Goal: Information Seeking & Learning: Learn about a topic

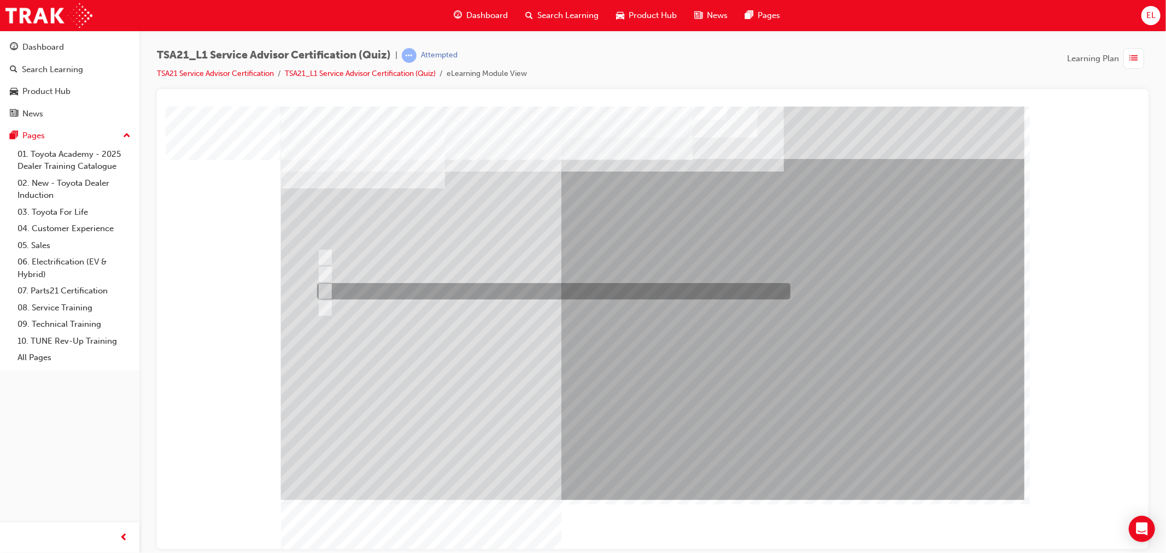
click at [333, 287] on div at bounding box center [550, 291] width 473 height 16
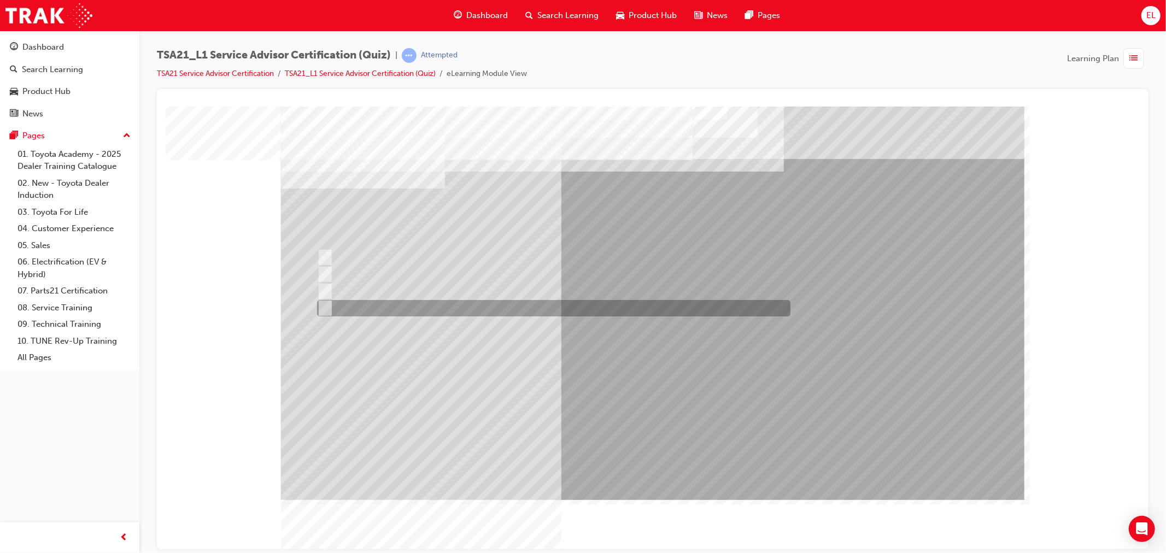
click at [336, 307] on div at bounding box center [550, 308] width 473 height 16
radio input "false"
radio input "true"
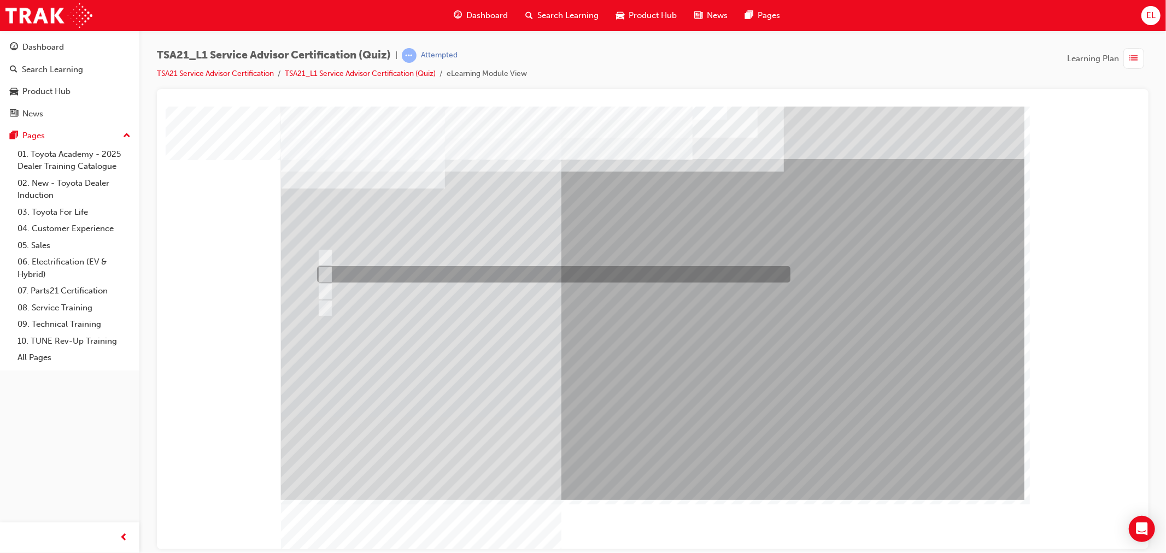
click at [607, 276] on div at bounding box center [550, 274] width 473 height 16
radio input "true"
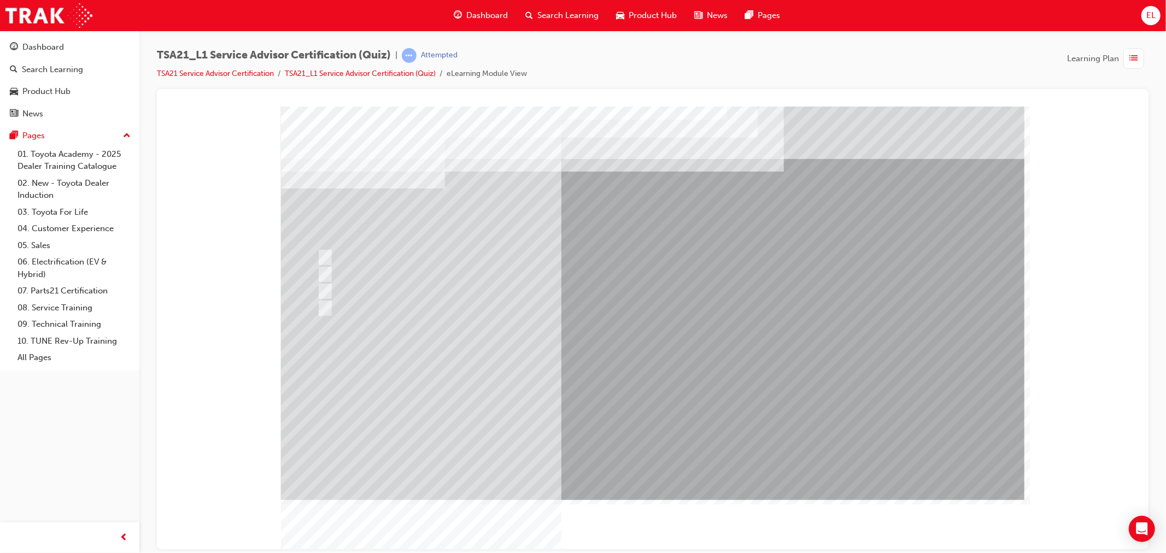
drag, startPoint x: 377, startPoint y: 212, endPoint x: 497, endPoint y: 222, distance: 120.1
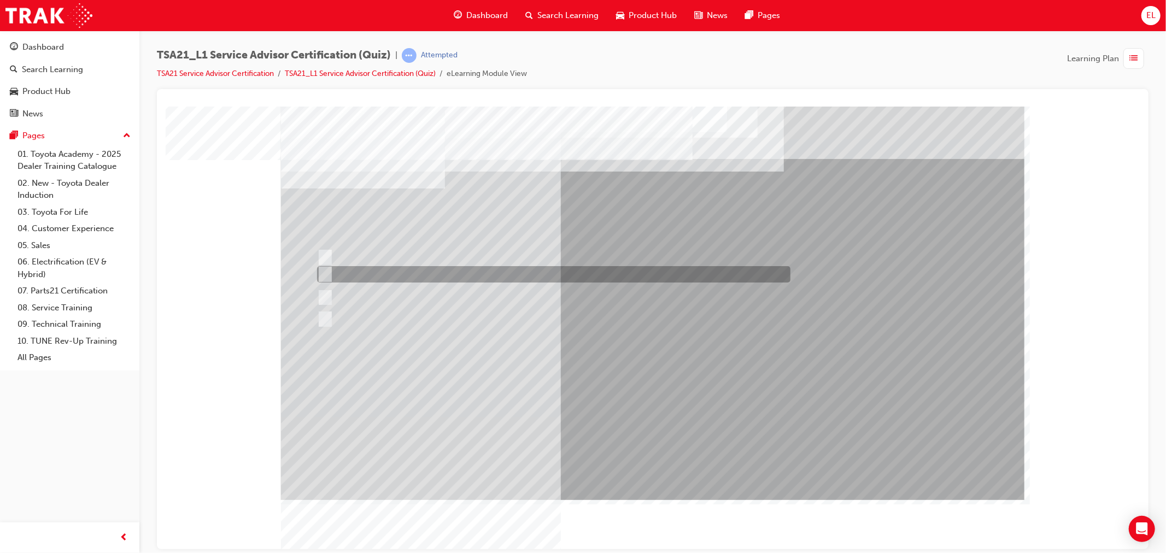
click at [528, 272] on div at bounding box center [550, 274] width 473 height 16
radio input "true"
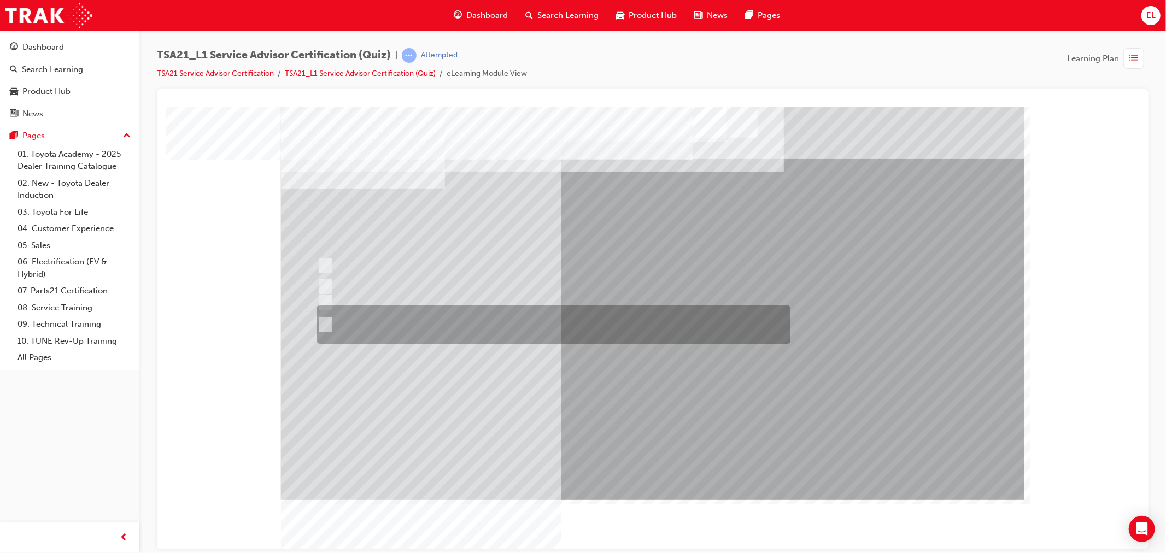
click at [454, 321] on div at bounding box center [550, 325] width 473 height 38
radio input "true"
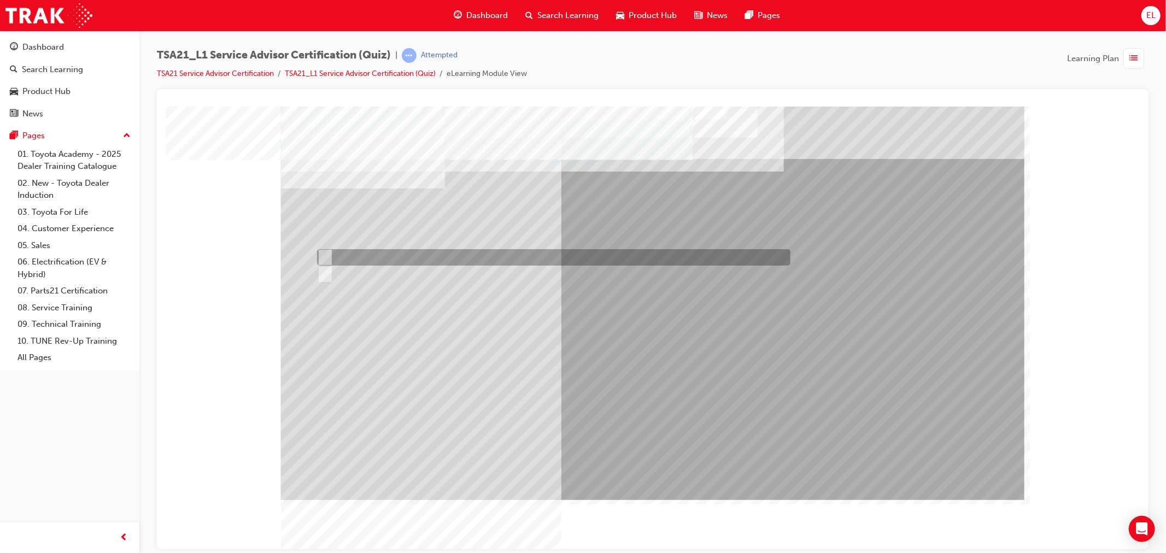
click at [337, 256] on div at bounding box center [550, 257] width 473 height 16
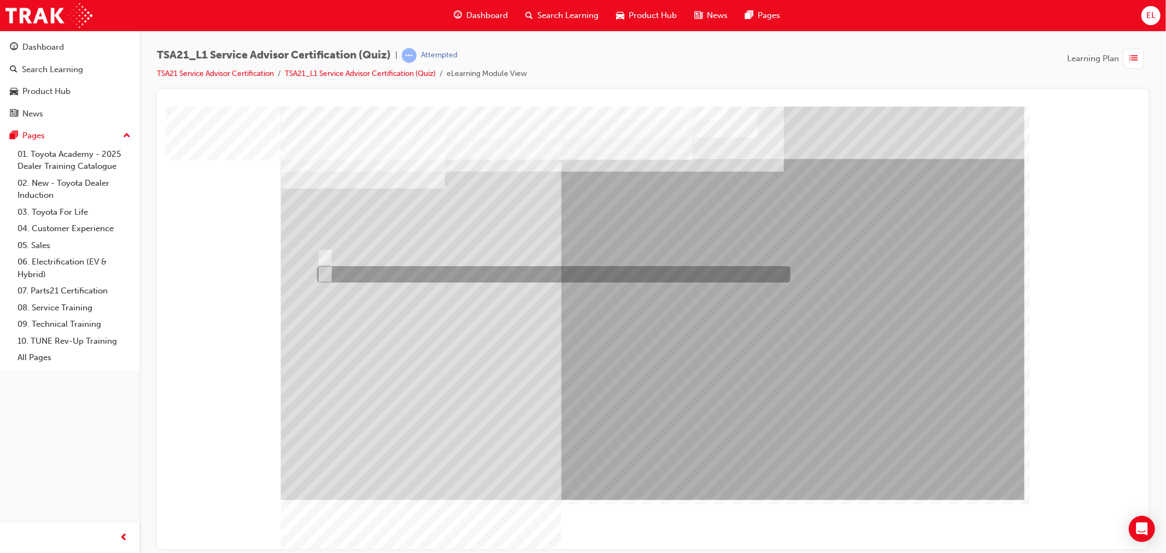
click at [358, 269] on div at bounding box center [550, 274] width 473 height 16
radio input "false"
radio input "true"
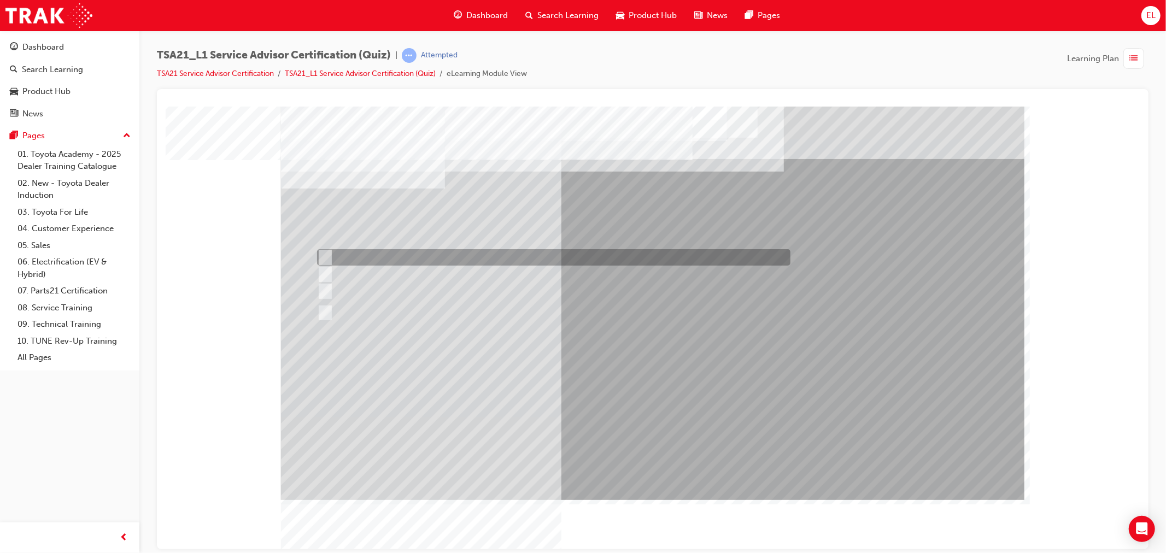
click at [481, 256] on div at bounding box center [550, 257] width 473 height 16
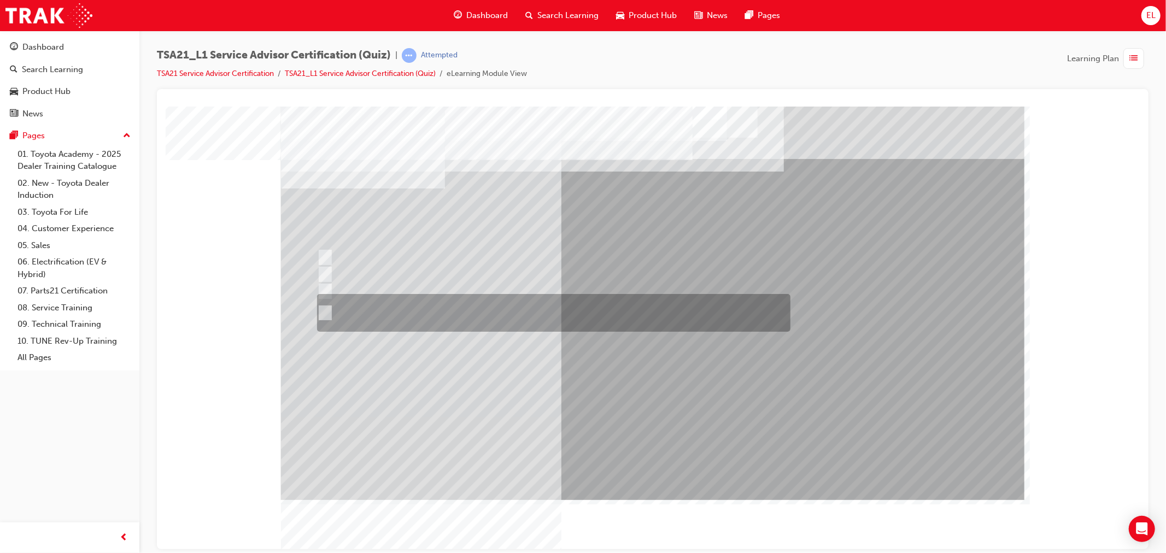
click at [568, 310] on div at bounding box center [550, 313] width 473 height 38
radio input "false"
radio input "true"
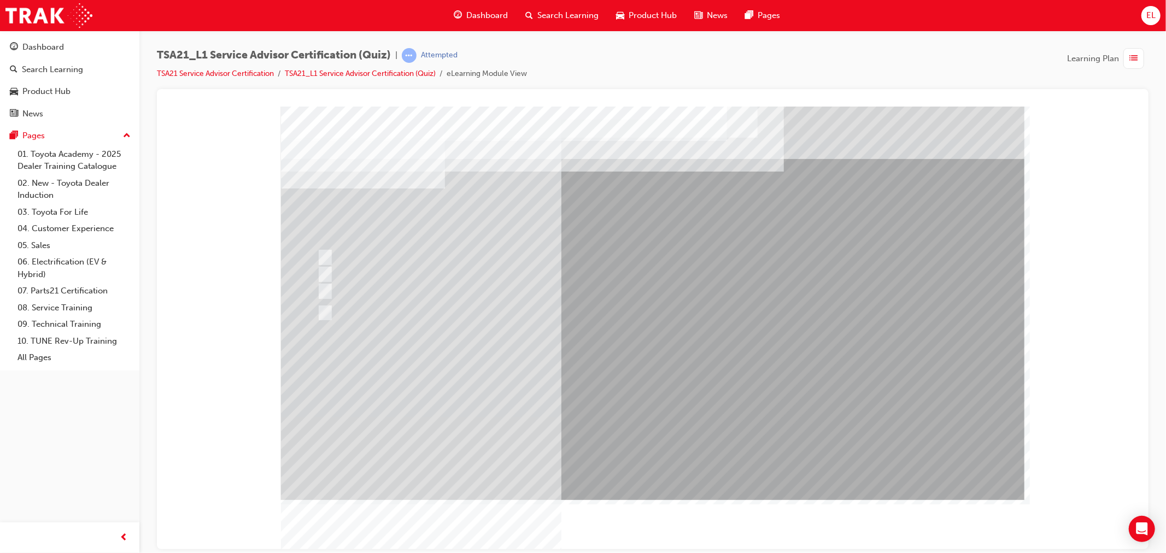
drag, startPoint x: 492, startPoint y: 209, endPoint x: 344, endPoint y: 125, distance: 169.6
drag, startPoint x: 344, startPoint y: 125, endPoint x: 694, endPoint y: 415, distance: 454.5
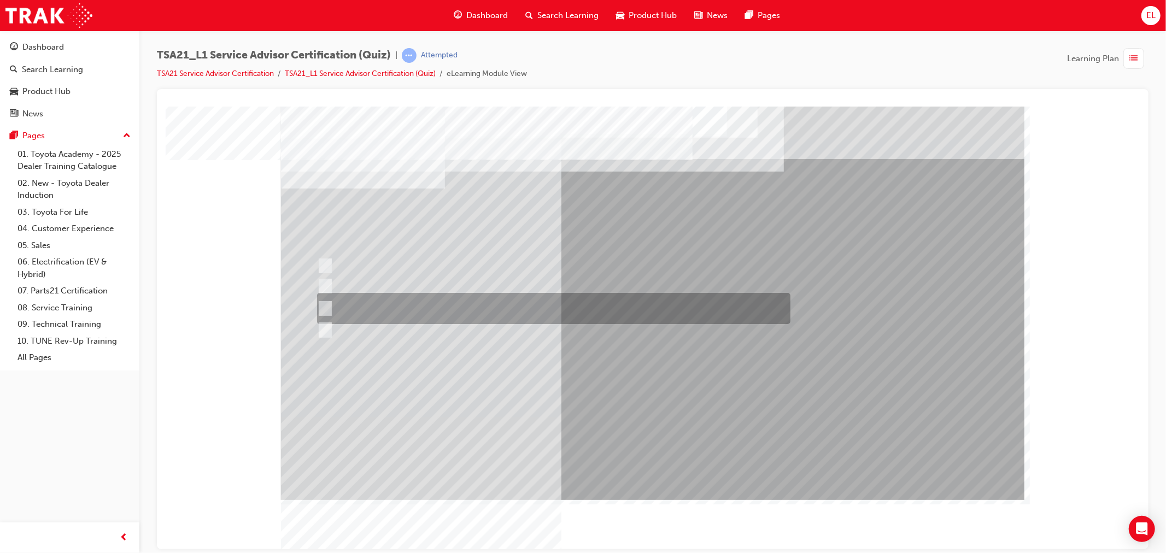
click at [402, 305] on div at bounding box center [550, 308] width 473 height 31
radio input "true"
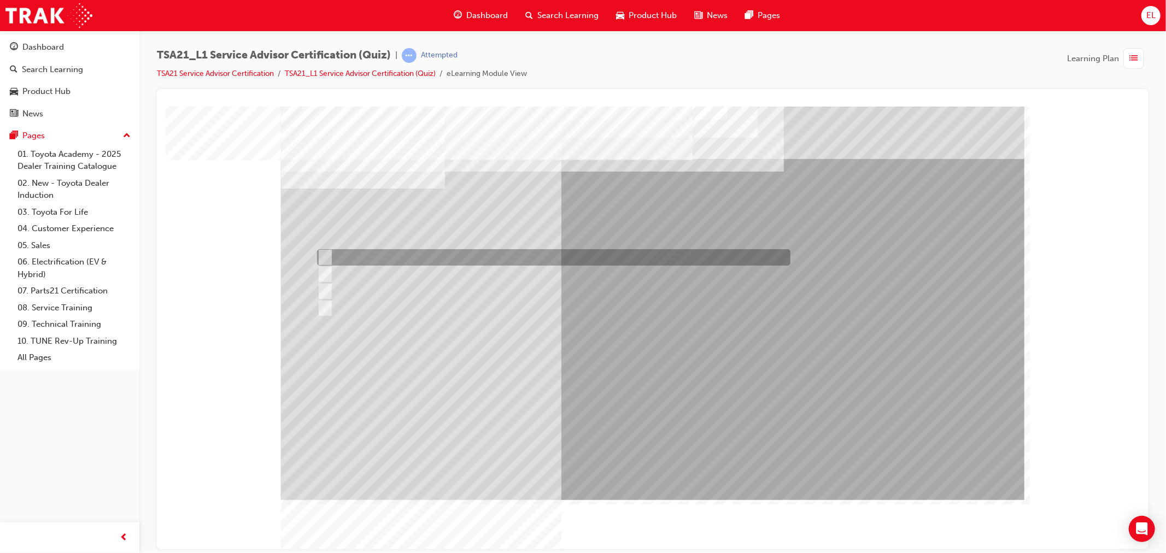
click at [379, 256] on div at bounding box center [550, 257] width 473 height 16
radio input "true"
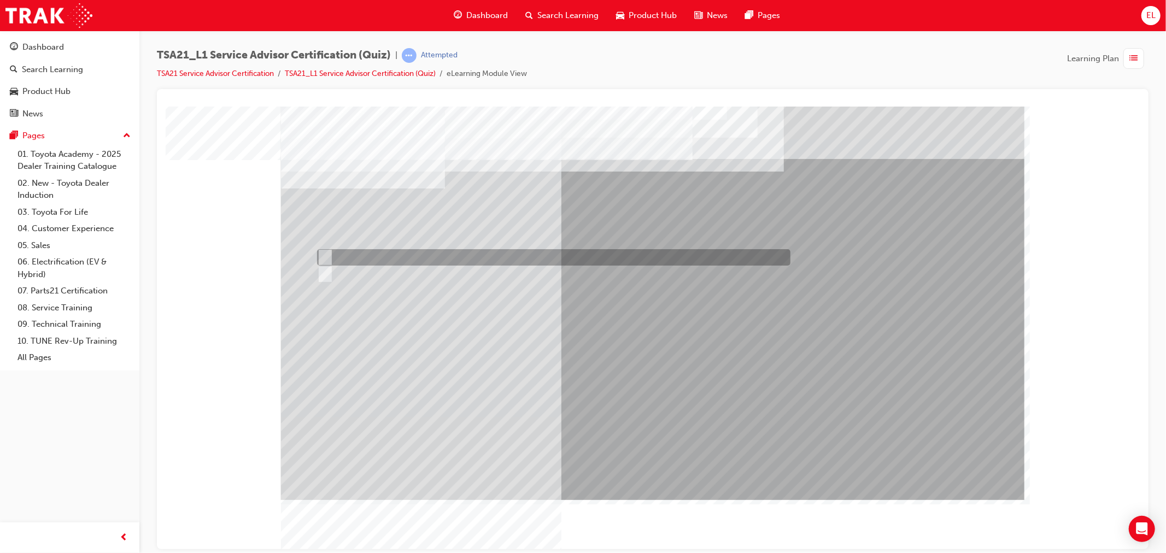
click at [339, 255] on div at bounding box center [550, 257] width 473 height 16
click at [331, 261] on div at bounding box center [550, 257] width 473 height 16
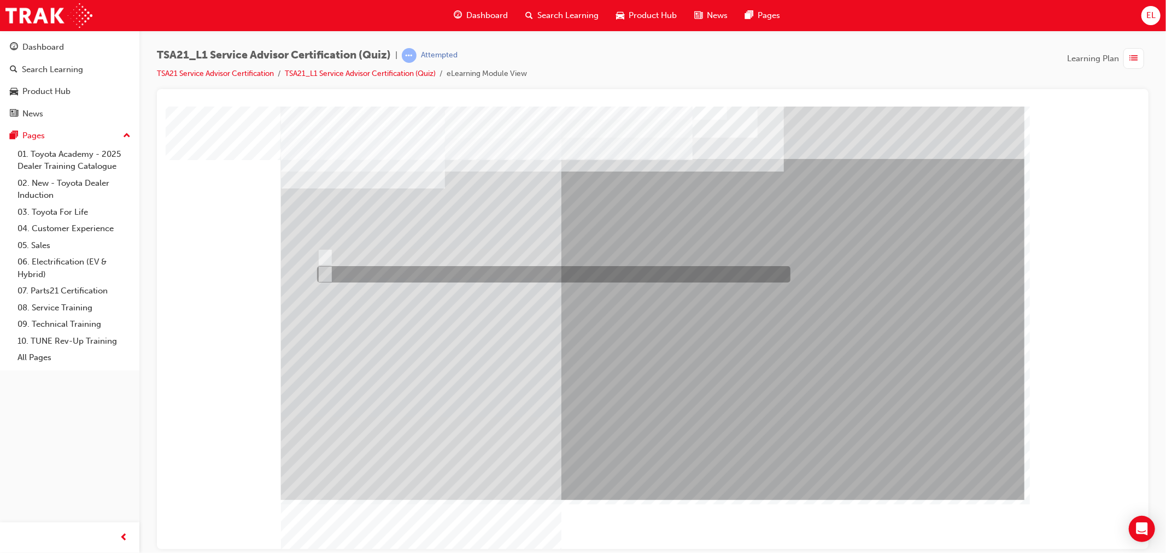
click at [329, 274] on div at bounding box center [550, 274] width 473 height 16
radio input "false"
radio input "true"
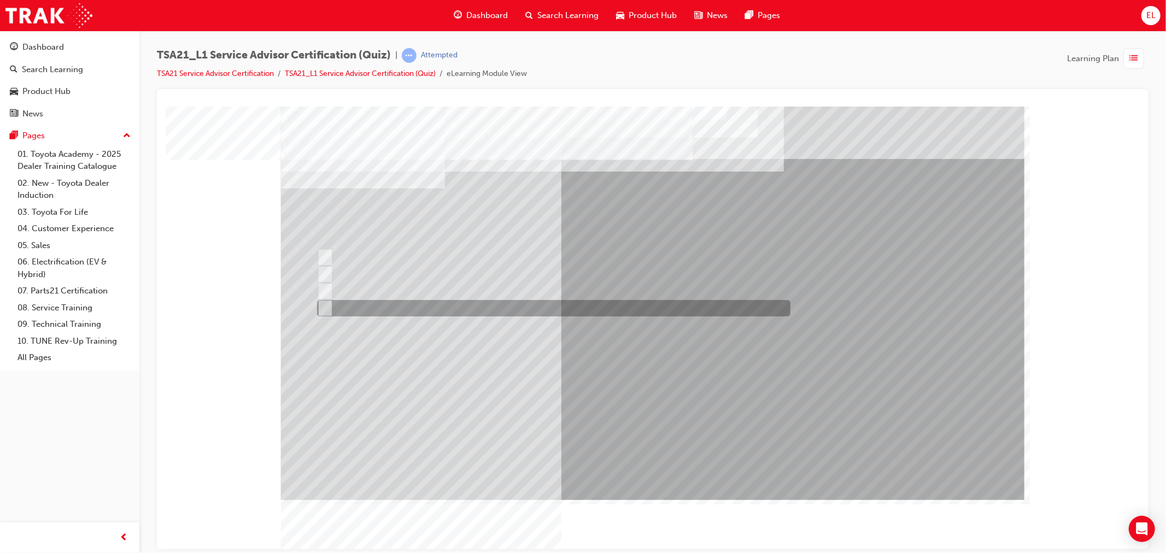
click at [393, 301] on div at bounding box center [550, 308] width 473 height 16
radio input "true"
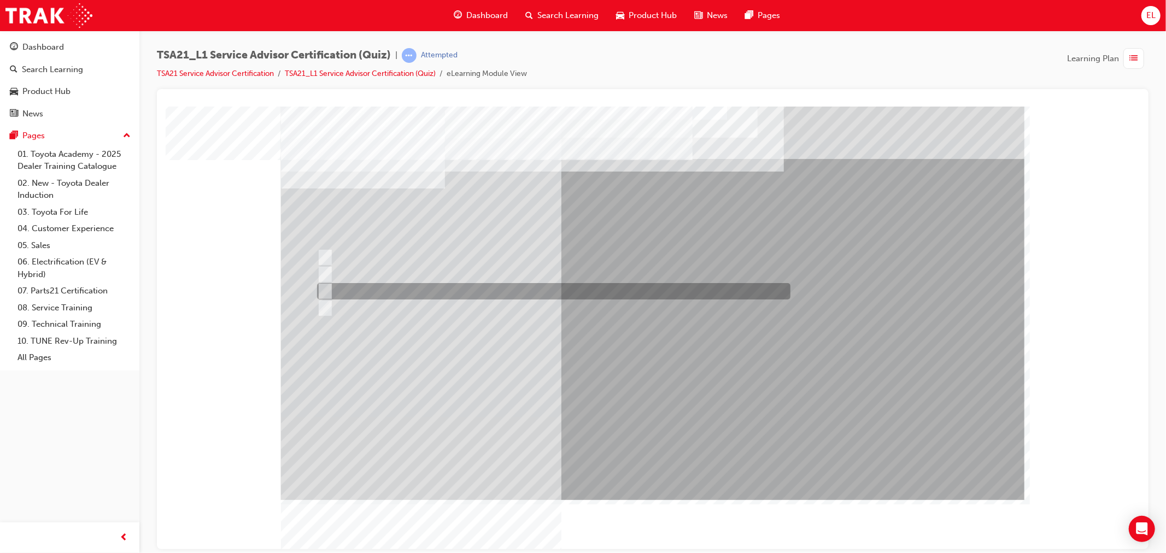
click at [392, 285] on div at bounding box center [550, 291] width 473 height 16
click at [385, 301] on div at bounding box center [550, 308] width 473 height 16
radio input "false"
radio input "true"
click at [423, 286] on div at bounding box center [550, 291] width 473 height 16
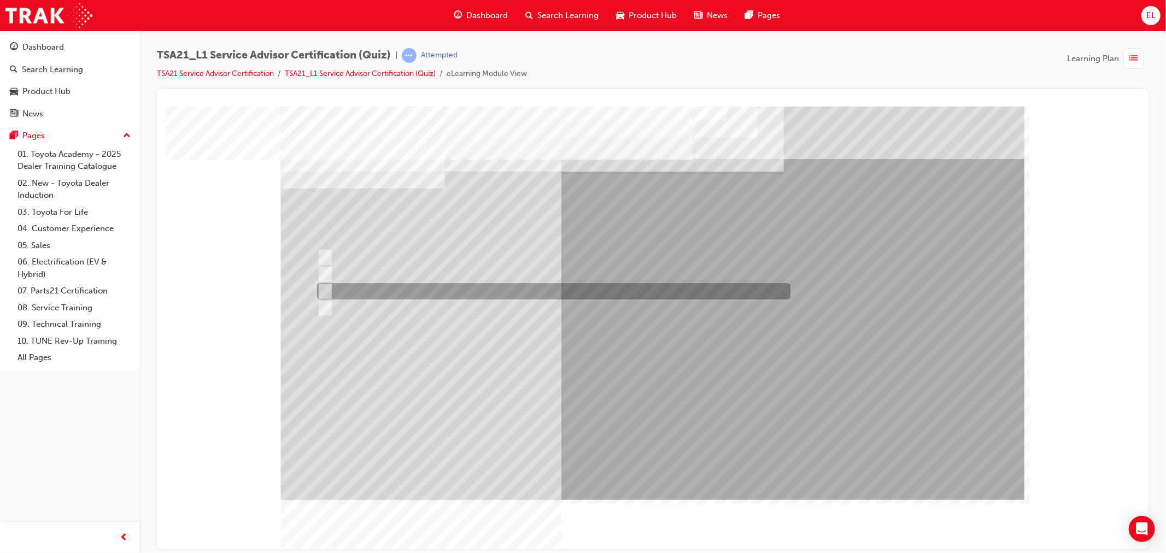
radio input "true"
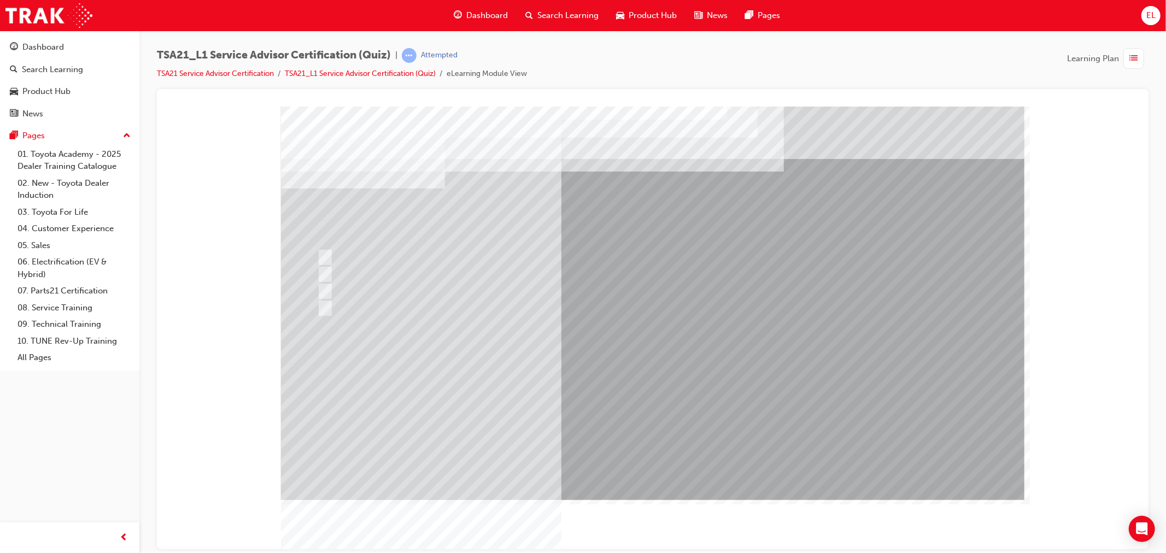
drag, startPoint x: 461, startPoint y: 201, endPoint x: 512, endPoint y: 205, distance: 51.0
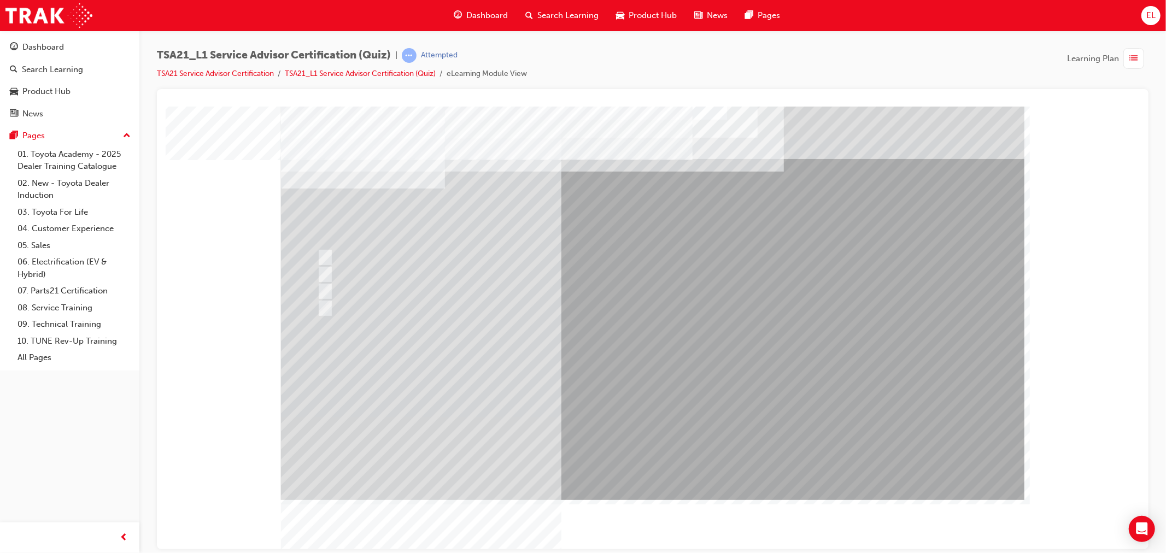
drag, startPoint x: 348, startPoint y: 200, endPoint x: 373, endPoint y: 199, distance: 25.7
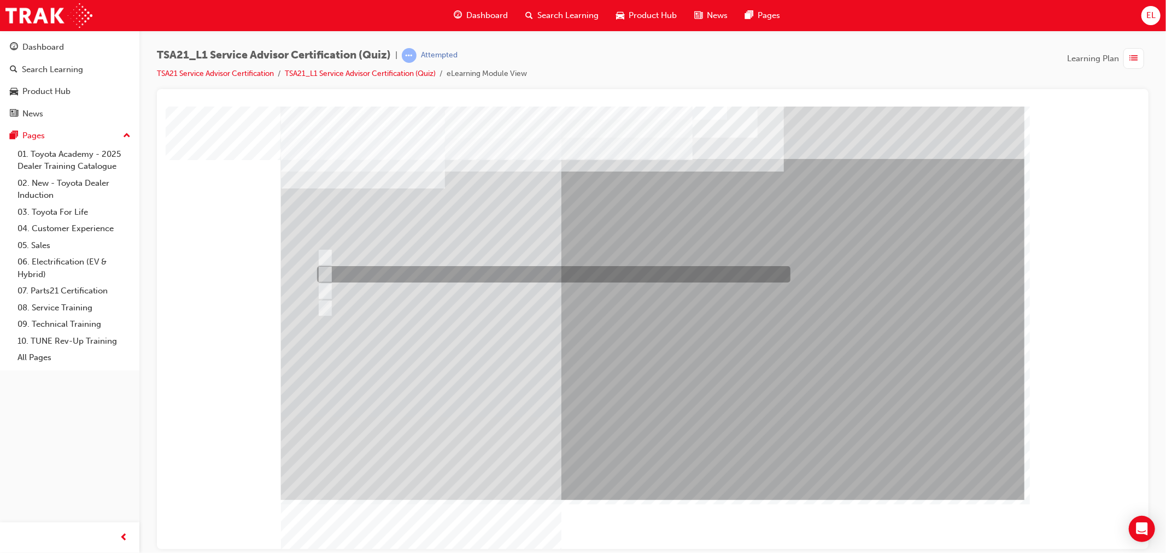
click at [439, 276] on div at bounding box center [550, 274] width 473 height 16
radio input "true"
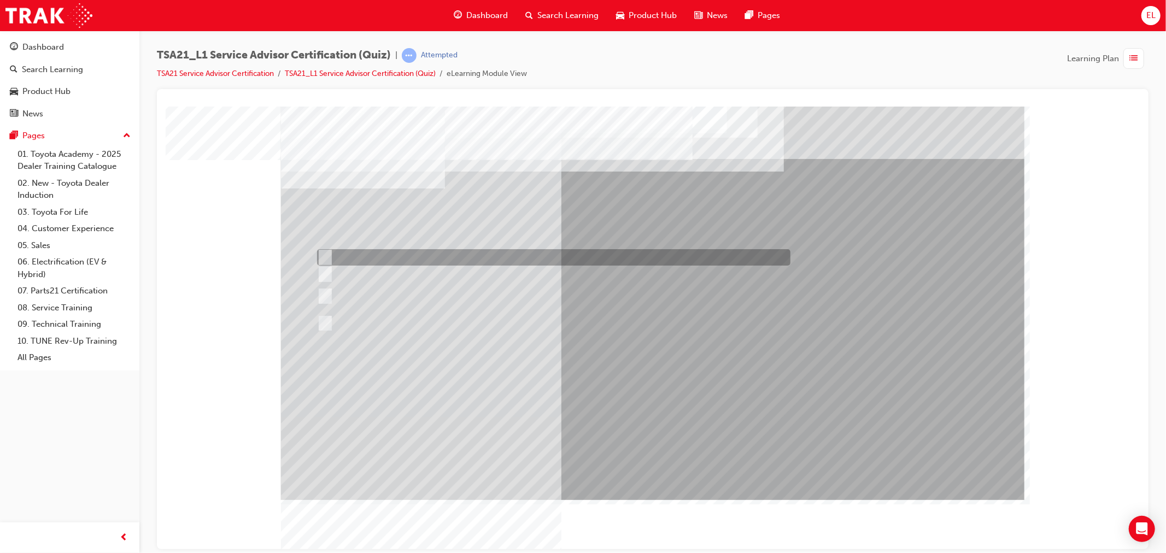
click at [420, 258] on div at bounding box center [550, 257] width 473 height 16
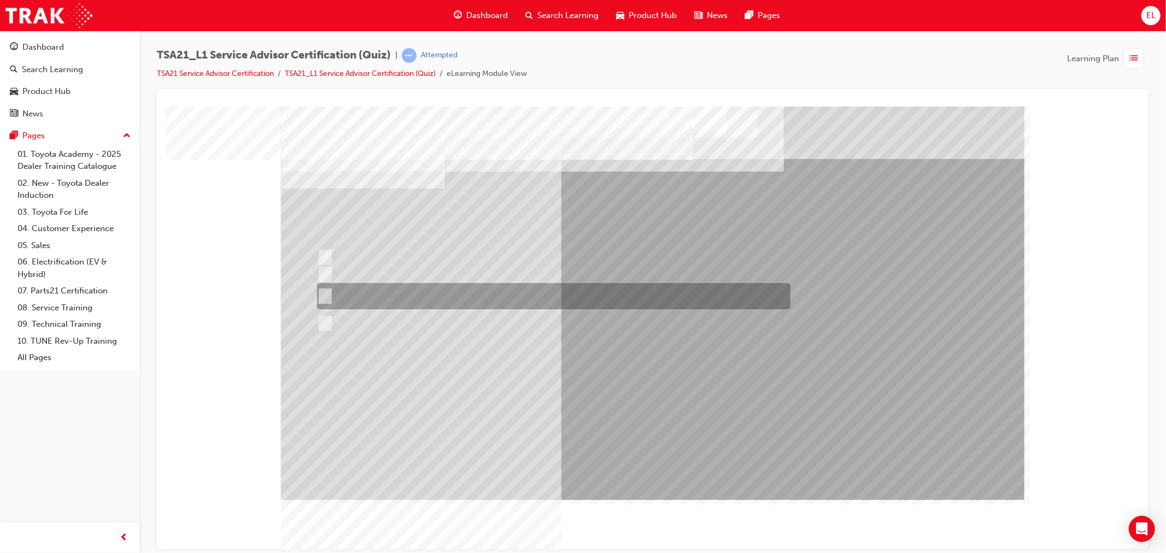
click at [391, 293] on div at bounding box center [550, 296] width 473 height 26
radio input "false"
radio input "true"
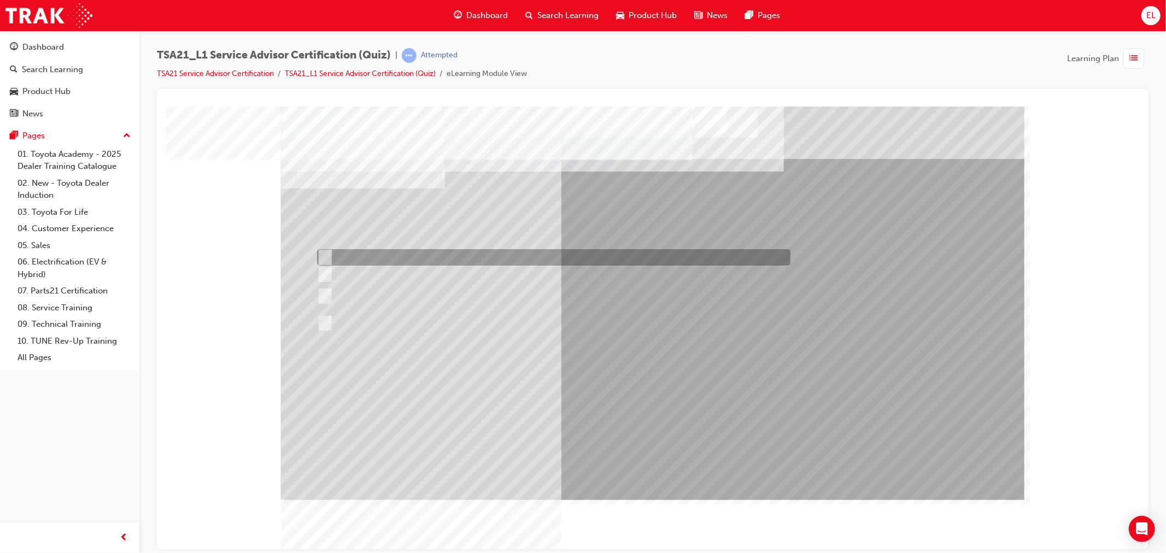
click at [406, 257] on div at bounding box center [550, 257] width 473 height 16
radio input "true"
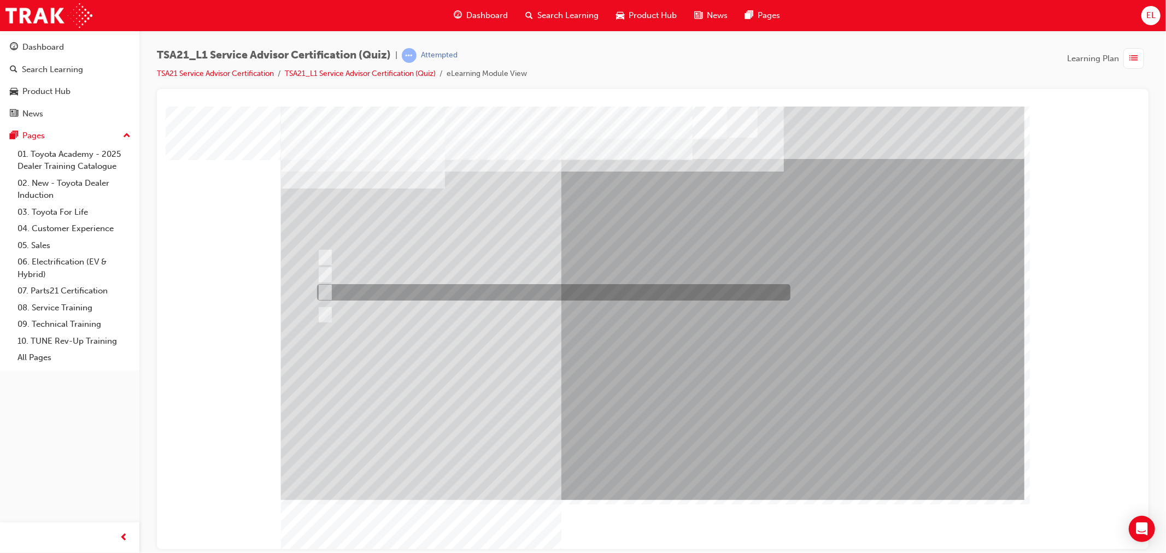
click at [379, 288] on div at bounding box center [550, 292] width 473 height 16
radio input "true"
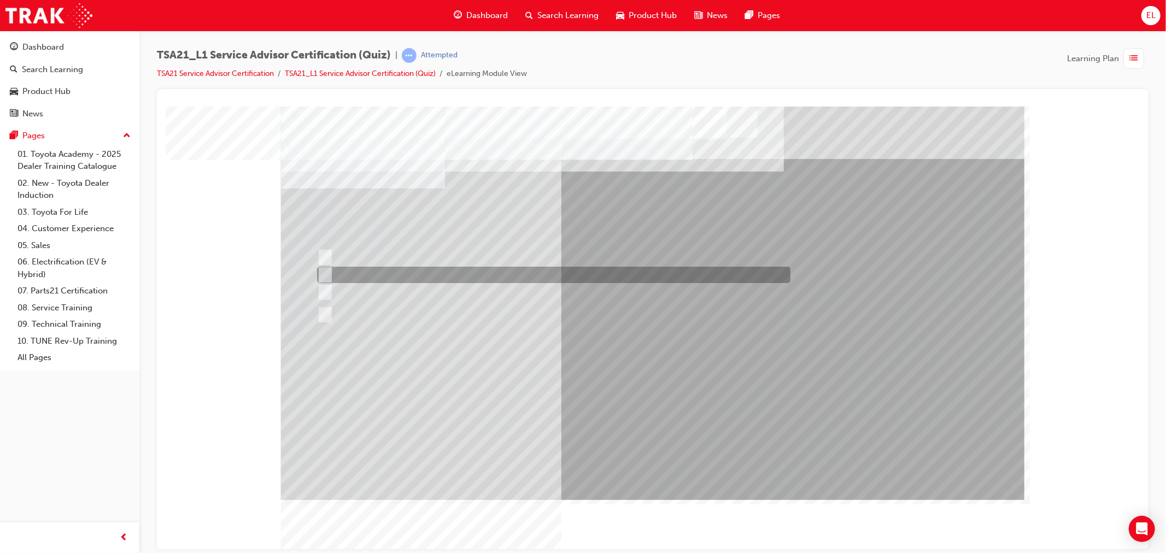
click at [553, 274] on div at bounding box center [550, 275] width 473 height 16
radio input "true"
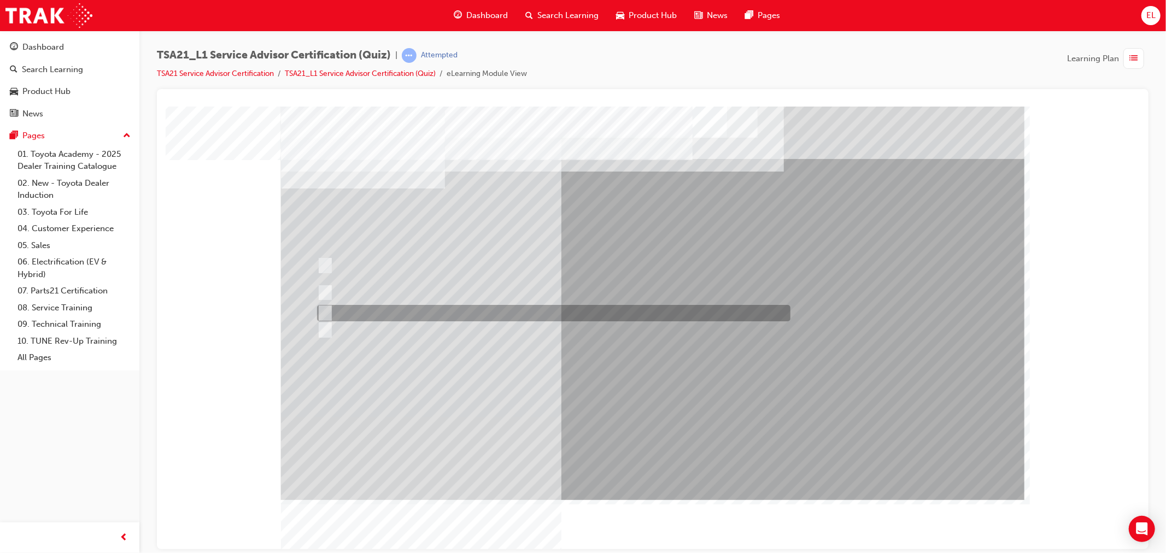
click at [478, 313] on div at bounding box center [550, 313] width 473 height 16
radio input "true"
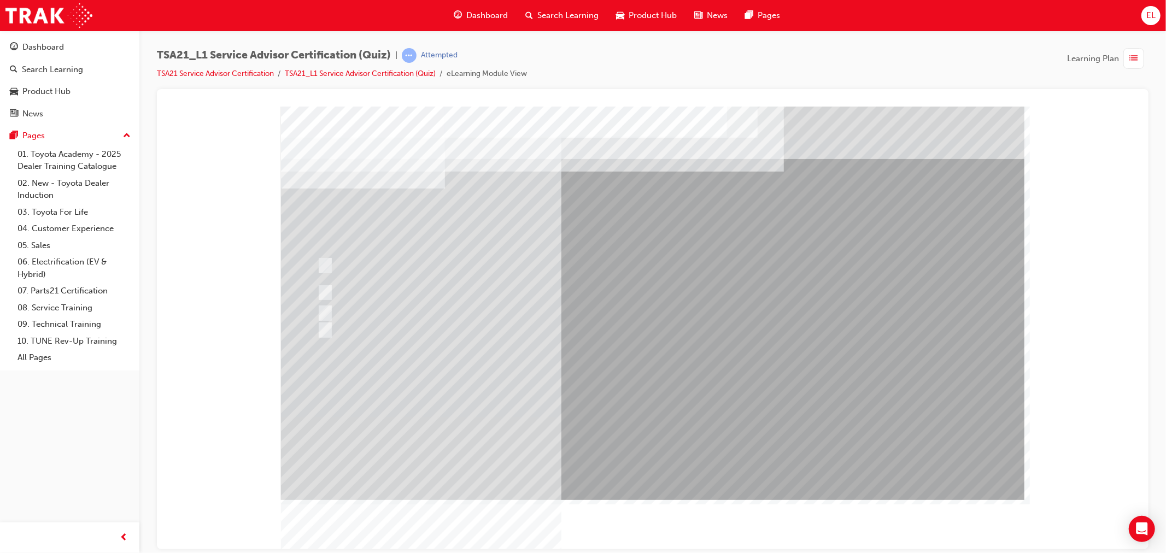
click at [539, 331] on div at bounding box center [550, 330] width 473 height 16
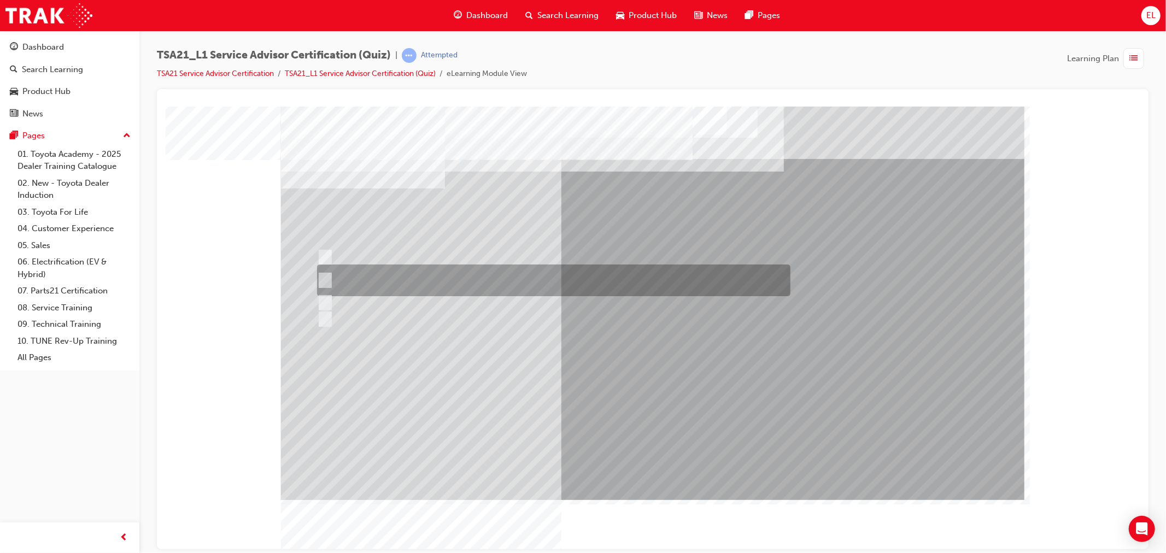
click at [382, 277] on div at bounding box center [550, 281] width 473 height 32
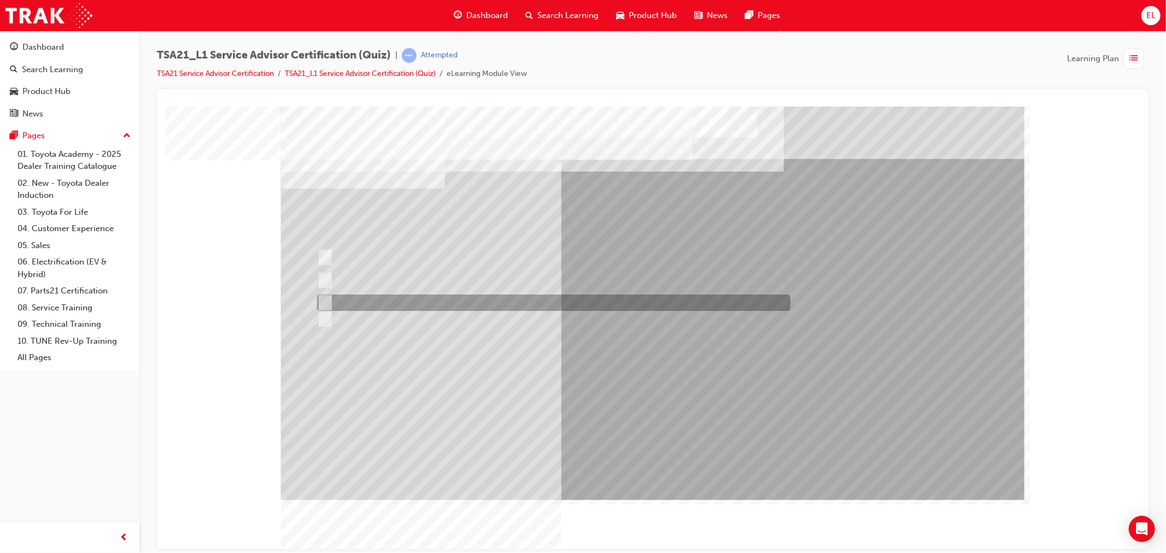
click at [508, 312] on div at bounding box center [550, 319] width 473 height 16
radio input "false"
radio input "true"
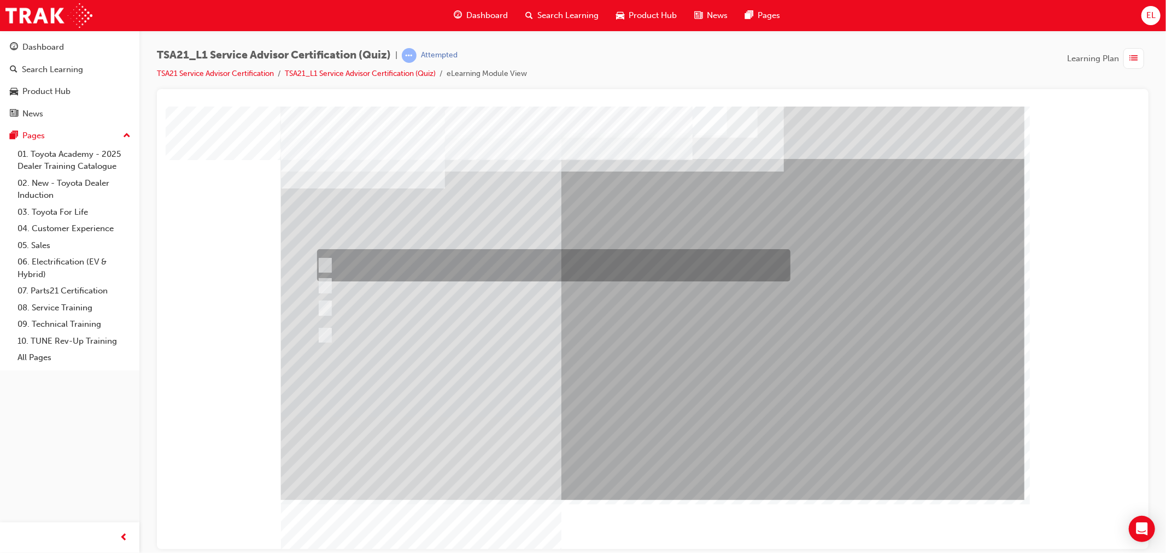
click at [418, 266] on div at bounding box center [550, 265] width 473 height 32
radio input "true"
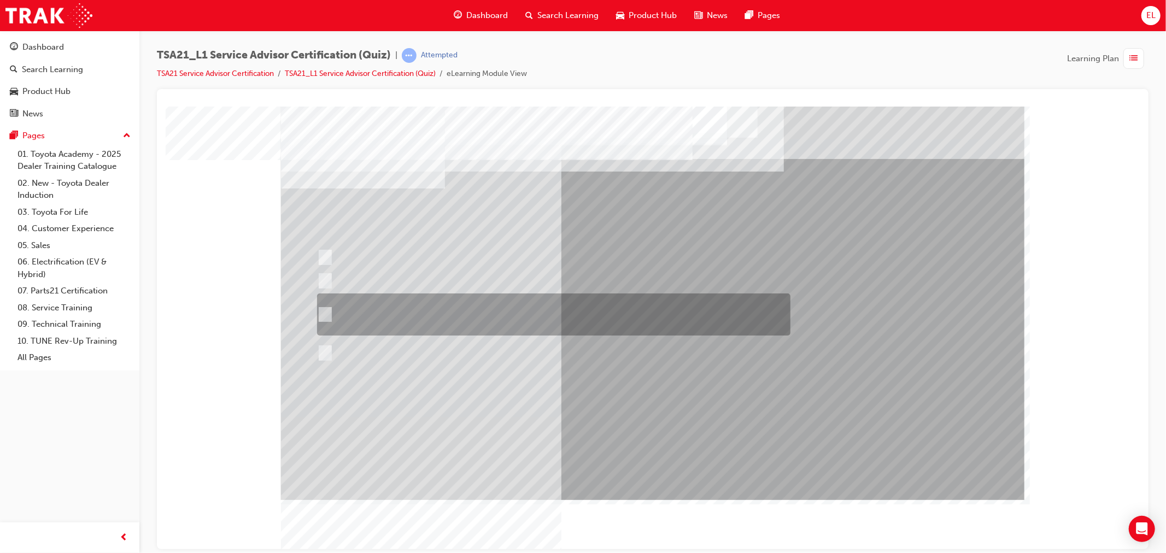
click at [496, 301] on div at bounding box center [550, 314] width 473 height 42
radio input "true"
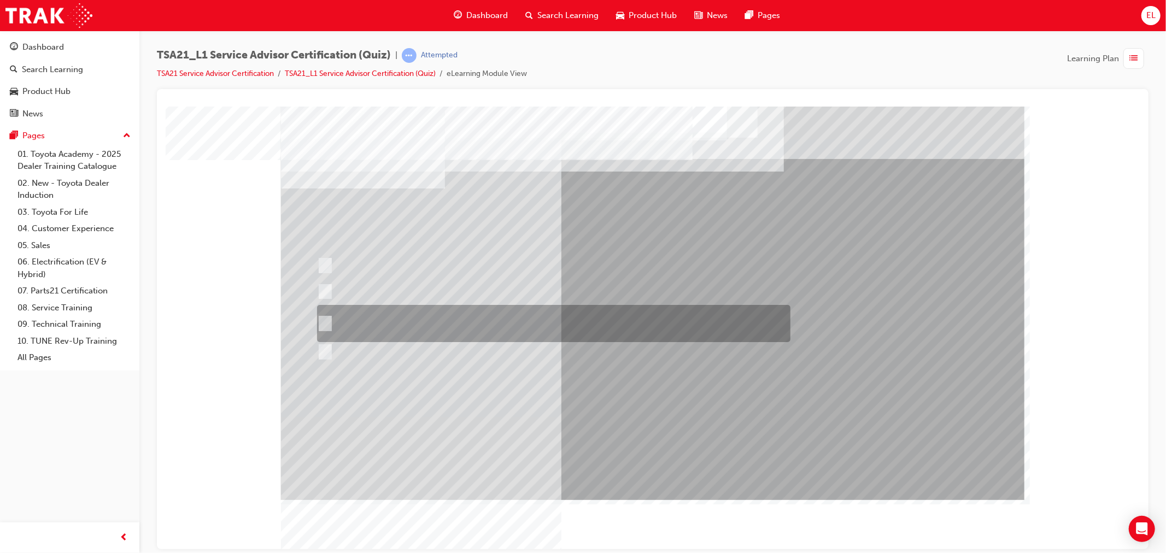
click at [541, 331] on div at bounding box center [550, 323] width 473 height 37
radio input "true"
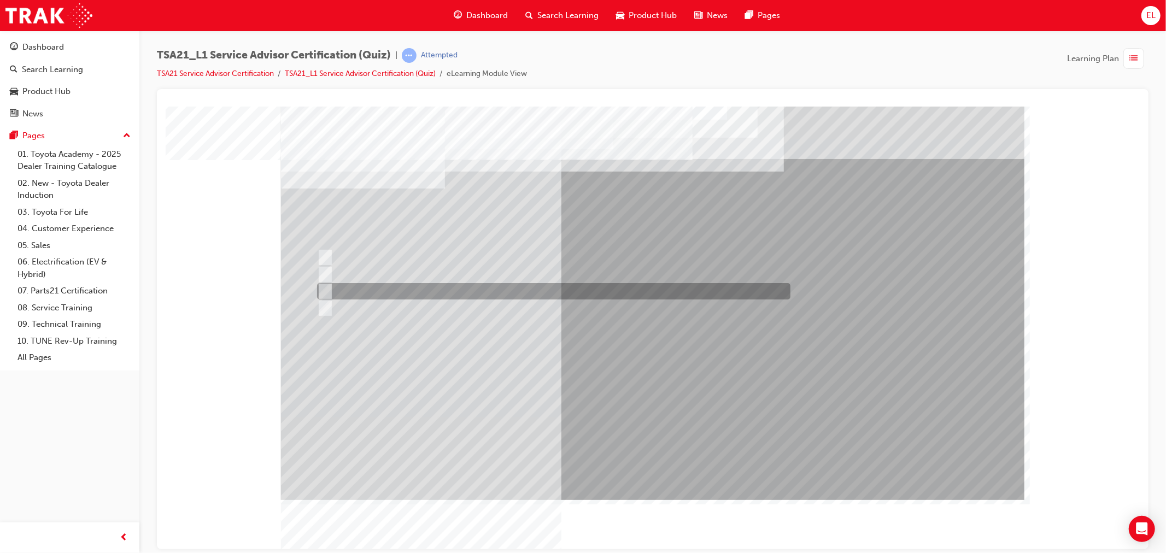
click at [440, 291] on div at bounding box center [550, 291] width 473 height 16
radio input "true"
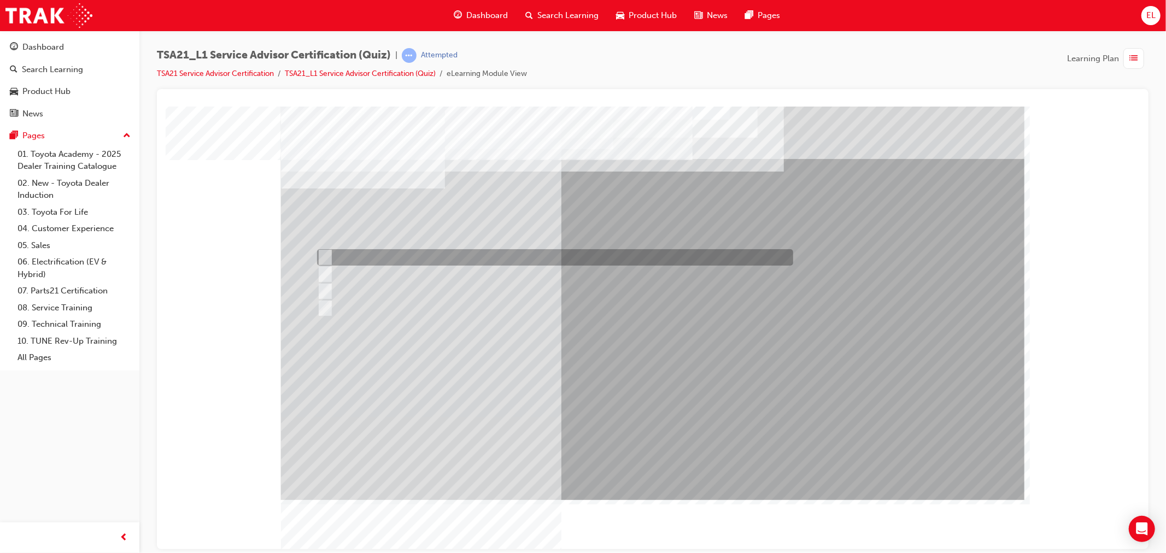
click at [527, 256] on div at bounding box center [552, 257] width 476 height 16
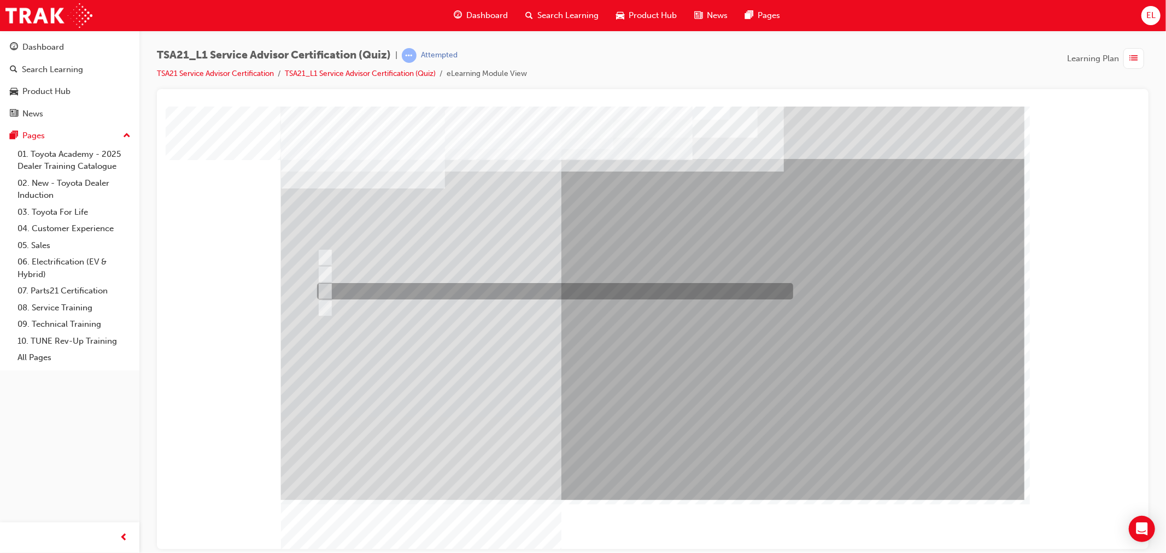
click at [425, 293] on div at bounding box center [552, 291] width 476 height 16
radio input "false"
radio input "true"
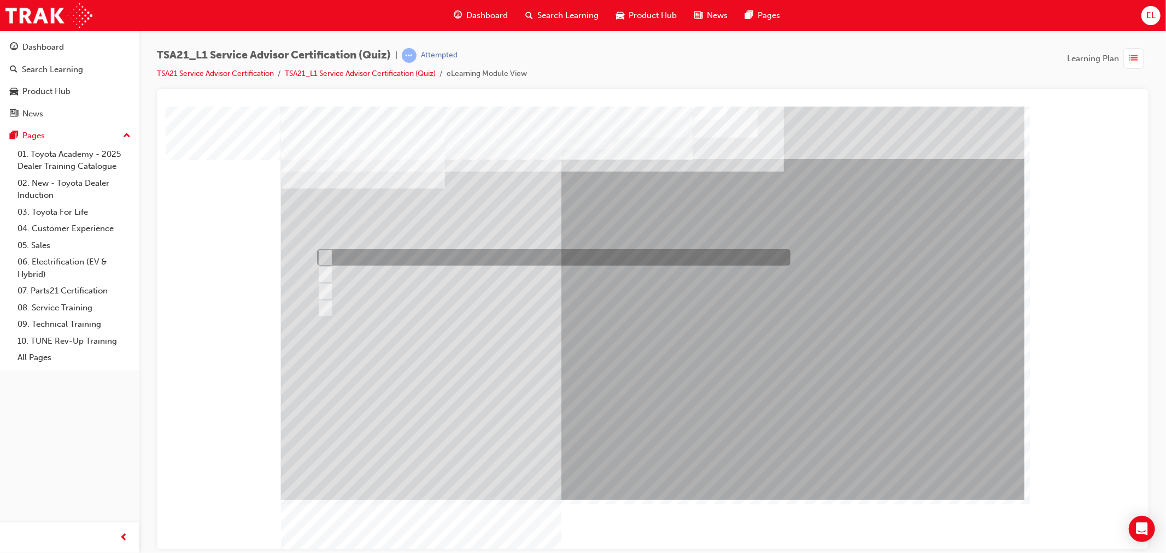
click at [446, 255] on div at bounding box center [550, 257] width 473 height 16
radio input "true"
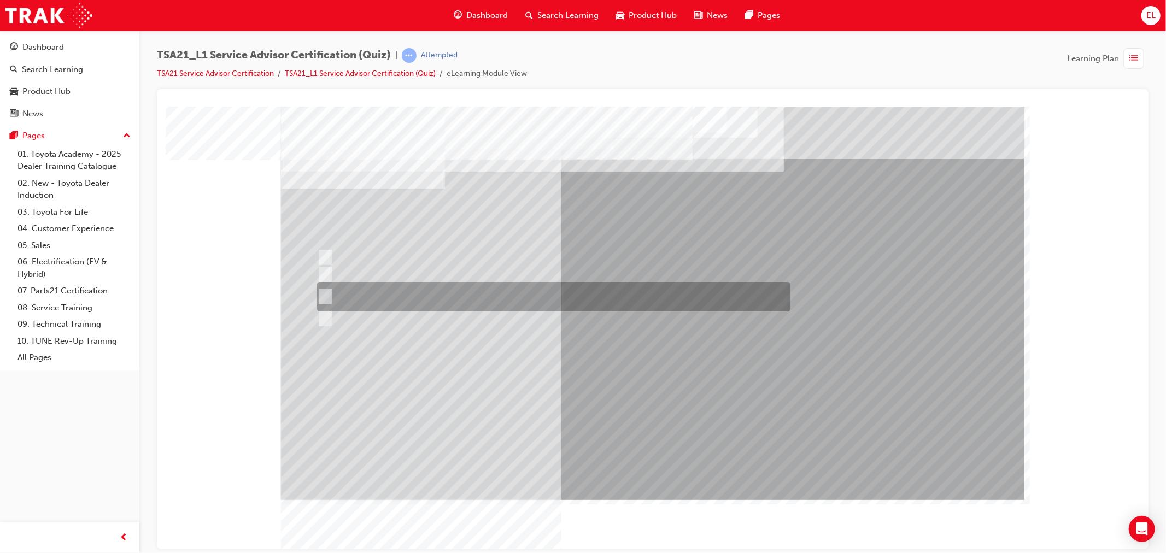
click at [400, 293] on div at bounding box center [550, 297] width 473 height 30
radio input "true"
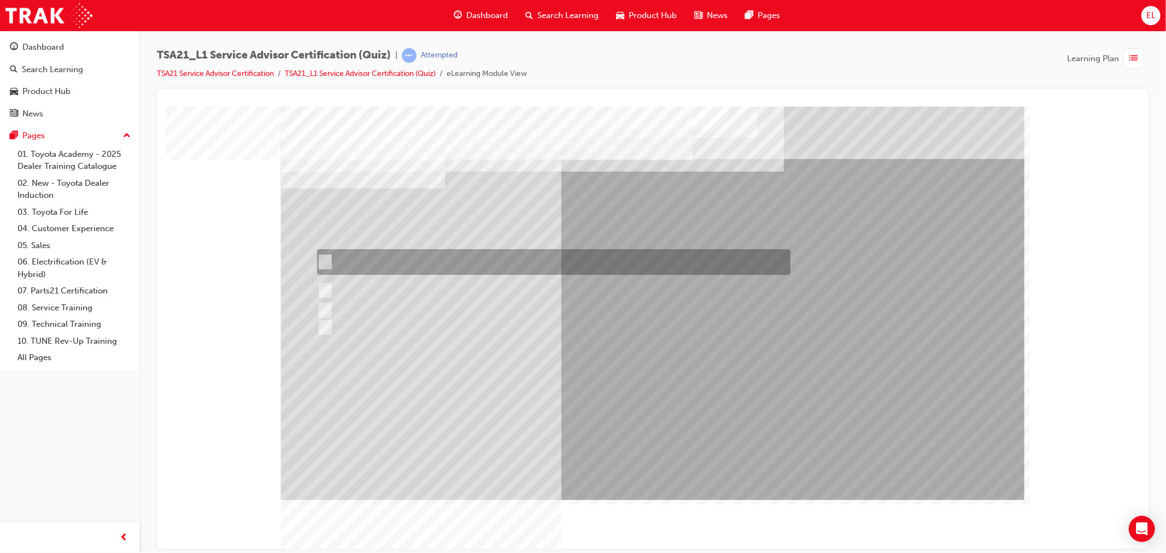
click at [407, 257] on div at bounding box center [550, 262] width 473 height 26
radio input "true"
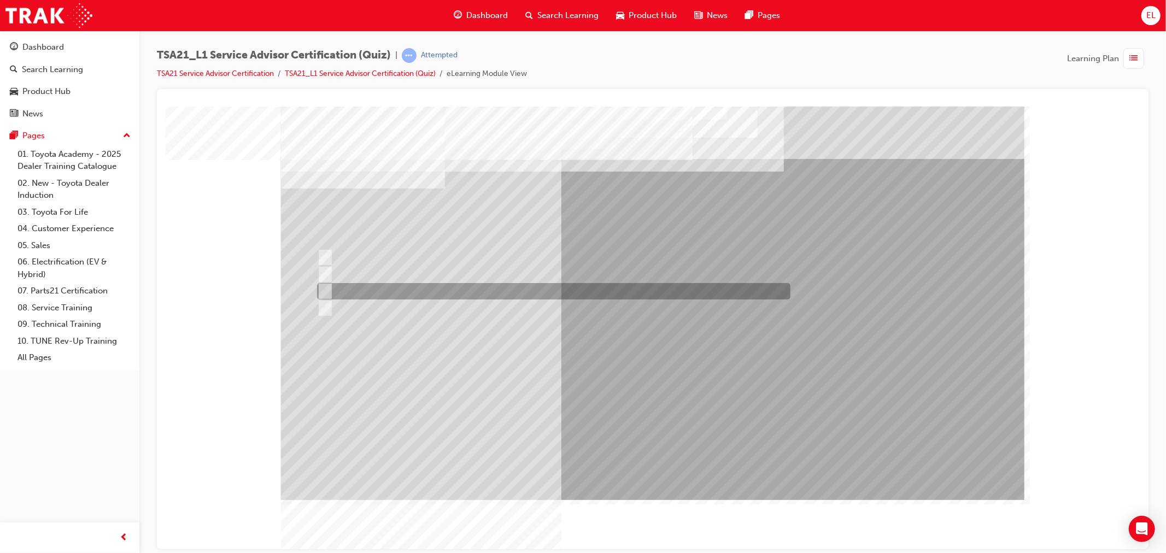
click at [394, 294] on div at bounding box center [550, 291] width 473 height 16
radio input "true"
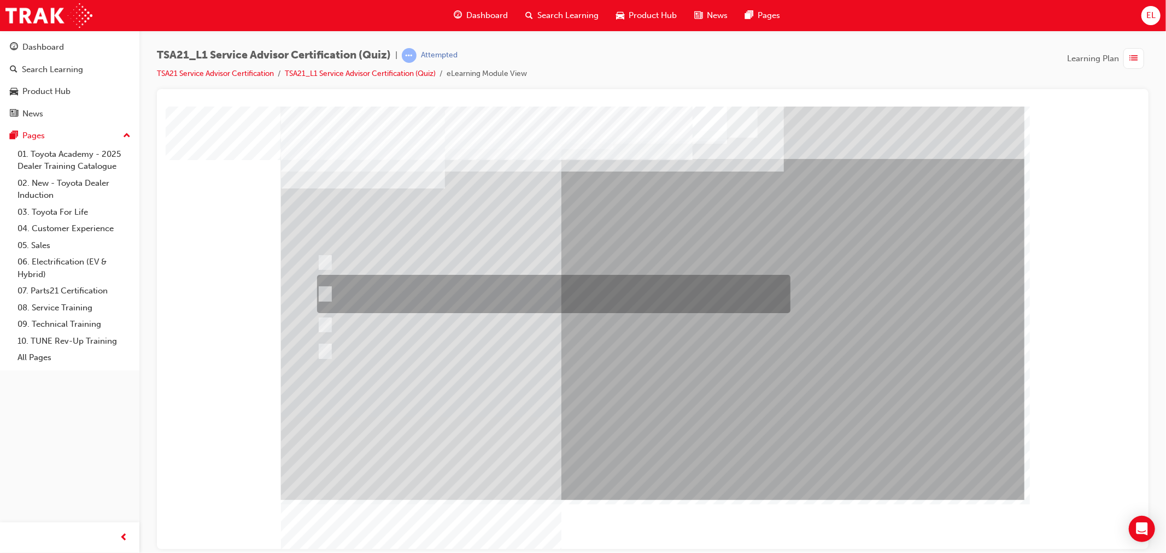
click at [391, 295] on div at bounding box center [550, 294] width 473 height 38
radio input "true"
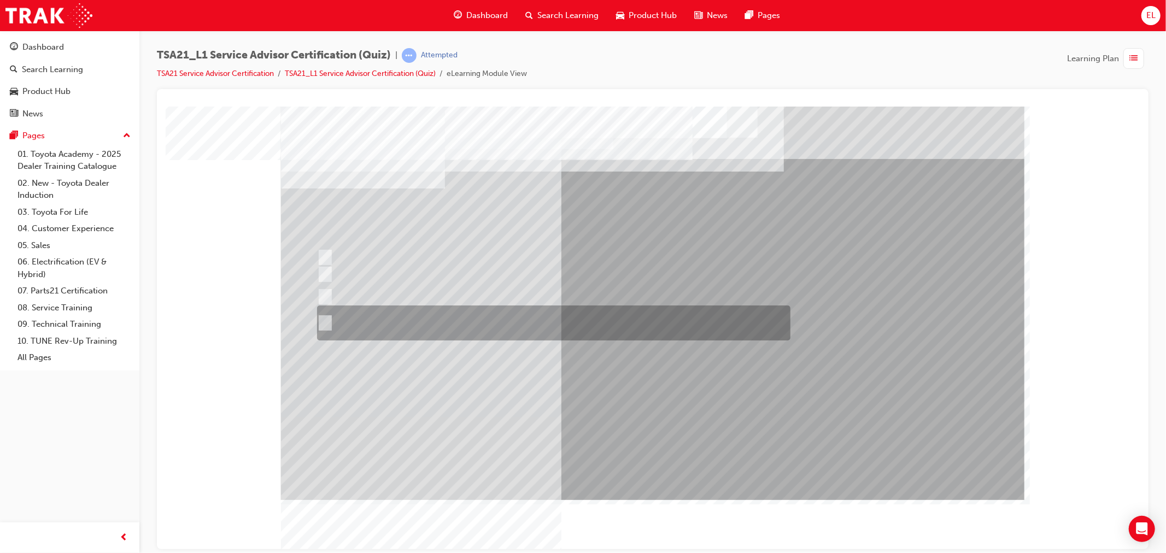
click at [356, 322] on div at bounding box center [550, 323] width 473 height 35
radio input "true"
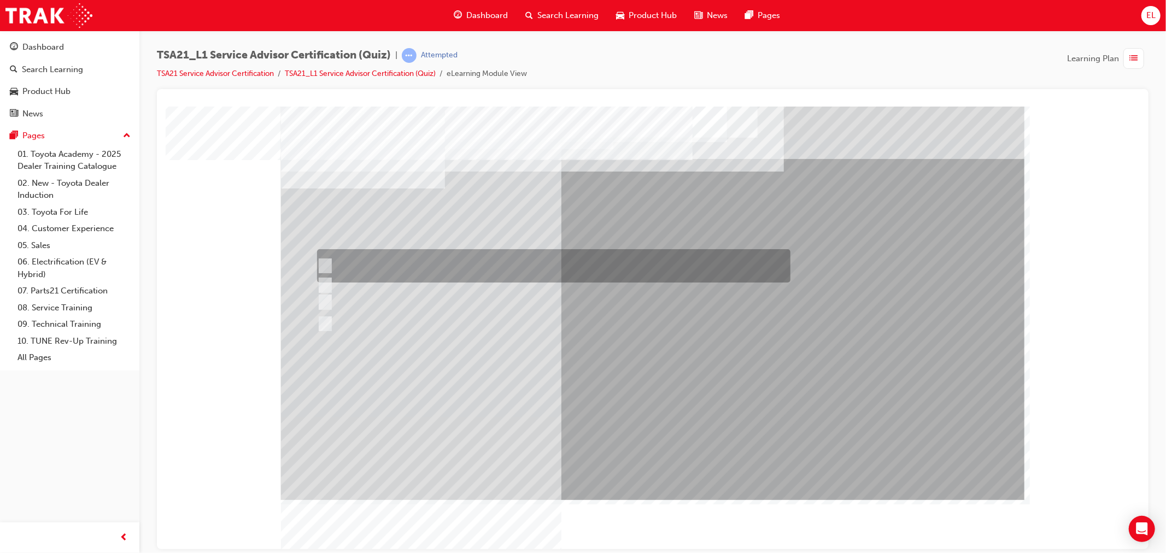
click at [425, 256] on div at bounding box center [550, 265] width 473 height 33
radio input "true"
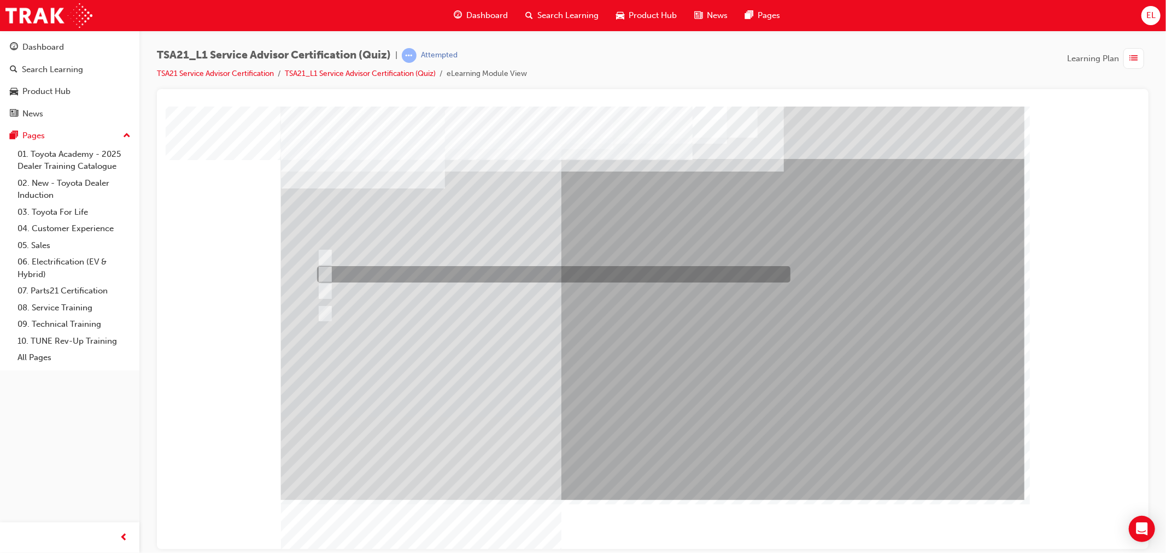
click at [396, 276] on div at bounding box center [550, 274] width 473 height 16
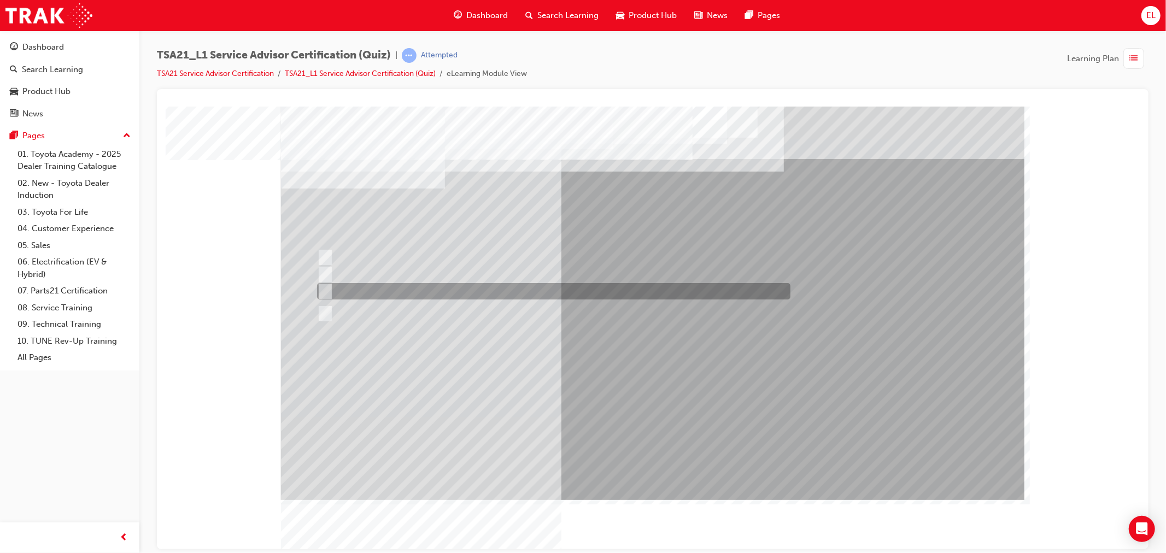
click at [418, 291] on div at bounding box center [550, 291] width 473 height 16
radio input "false"
radio input "true"
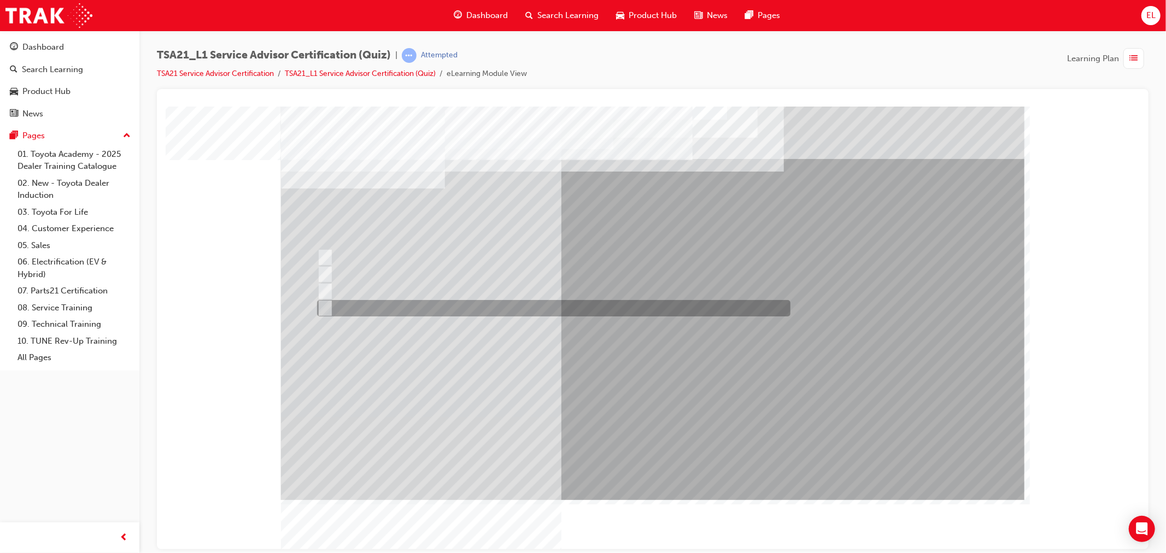
click at [413, 305] on div at bounding box center [550, 308] width 473 height 16
radio input "true"
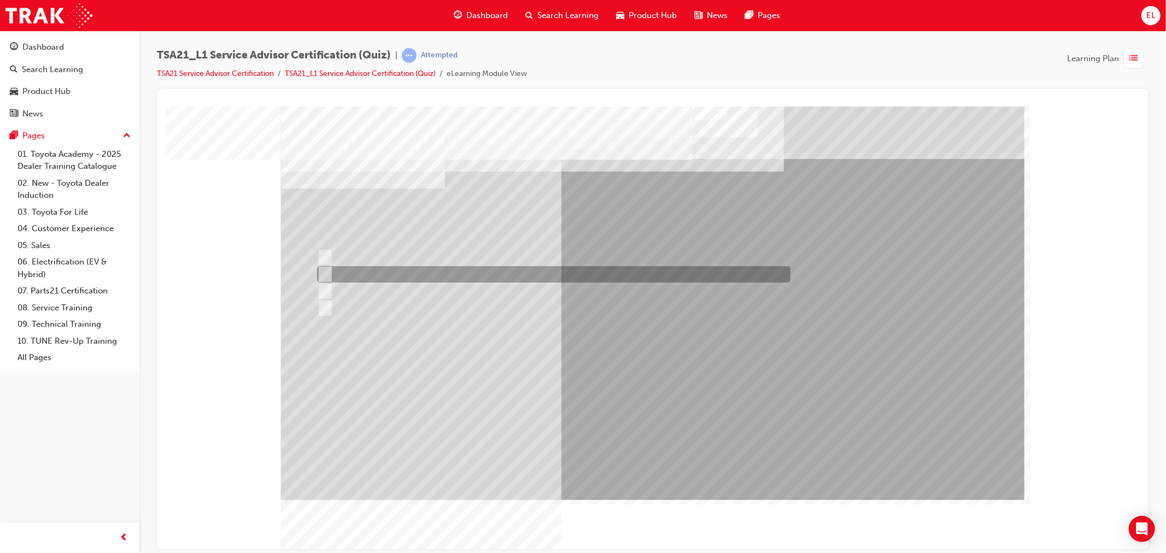
click at [379, 271] on div at bounding box center [550, 274] width 473 height 16
radio input "true"
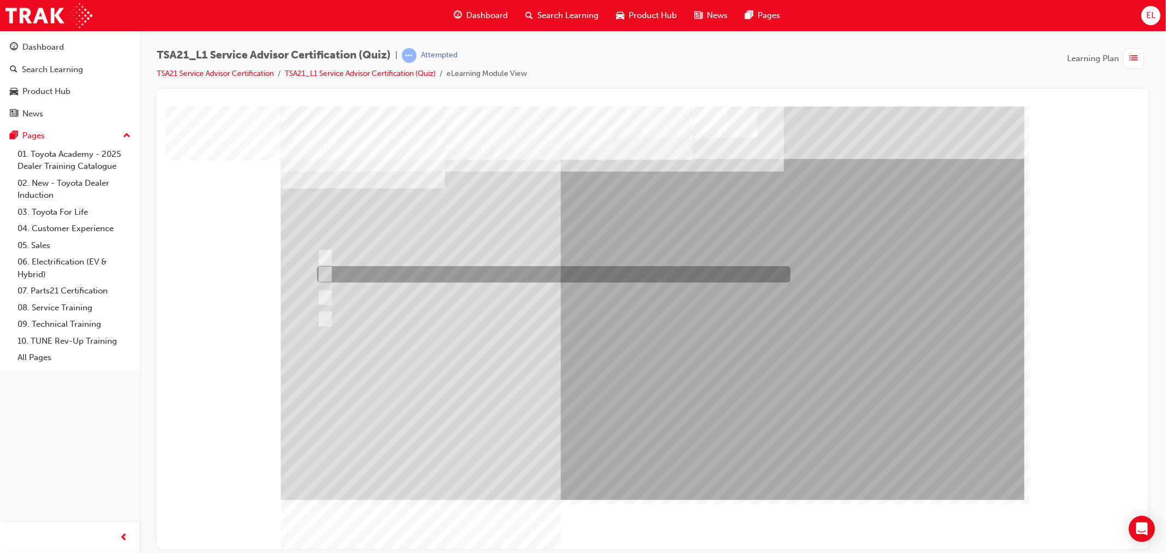
click at [449, 268] on div at bounding box center [550, 274] width 473 height 16
radio input "true"
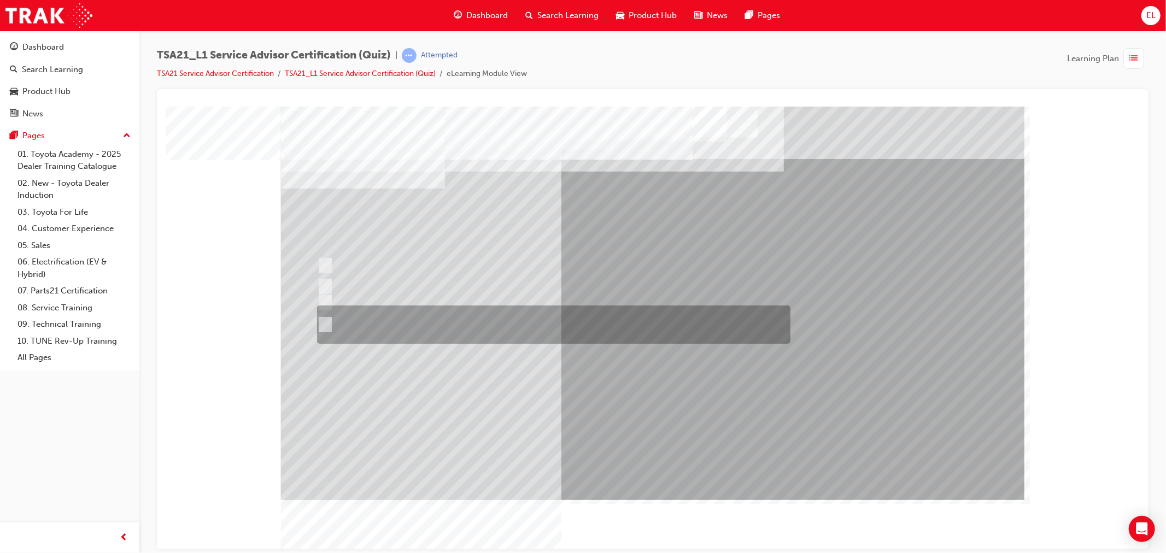
click at [430, 328] on div at bounding box center [550, 325] width 473 height 38
radio input "true"
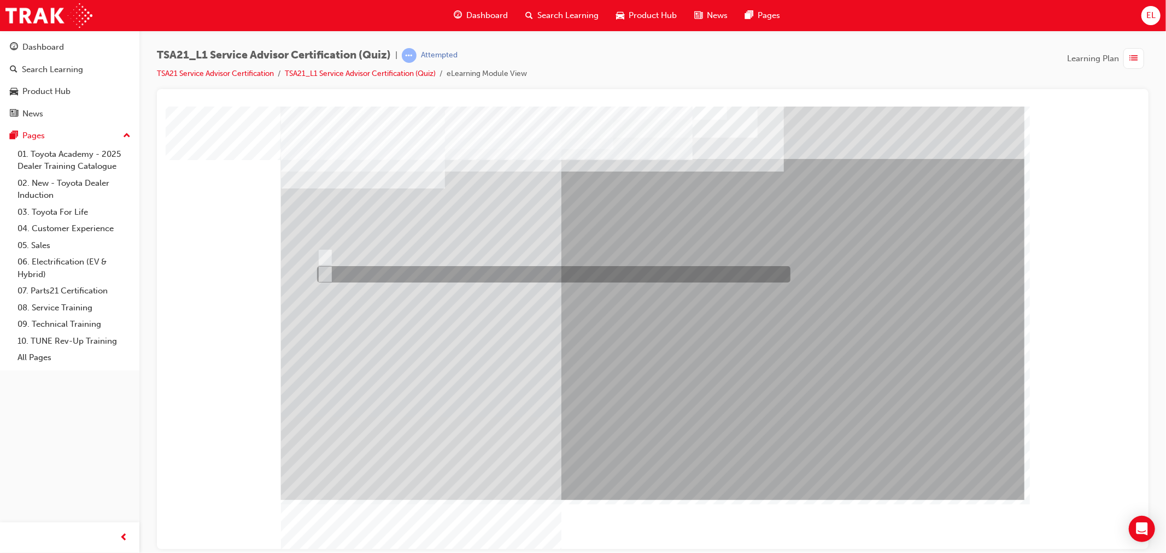
click at [364, 268] on div at bounding box center [550, 274] width 473 height 16
radio input "true"
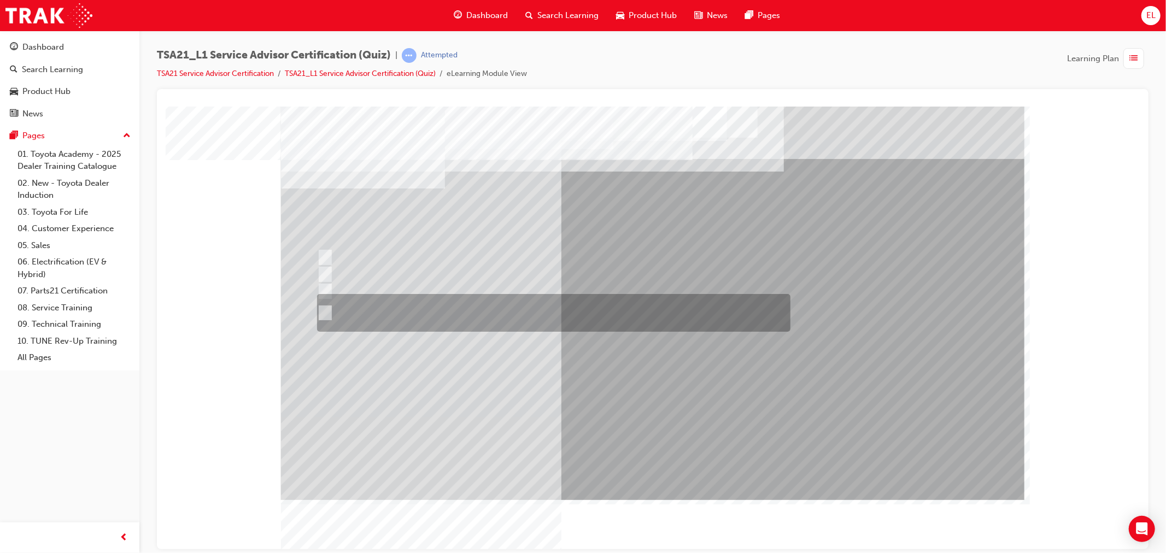
click at [377, 315] on div at bounding box center [550, 313] width 473 height 38
radio input "true"
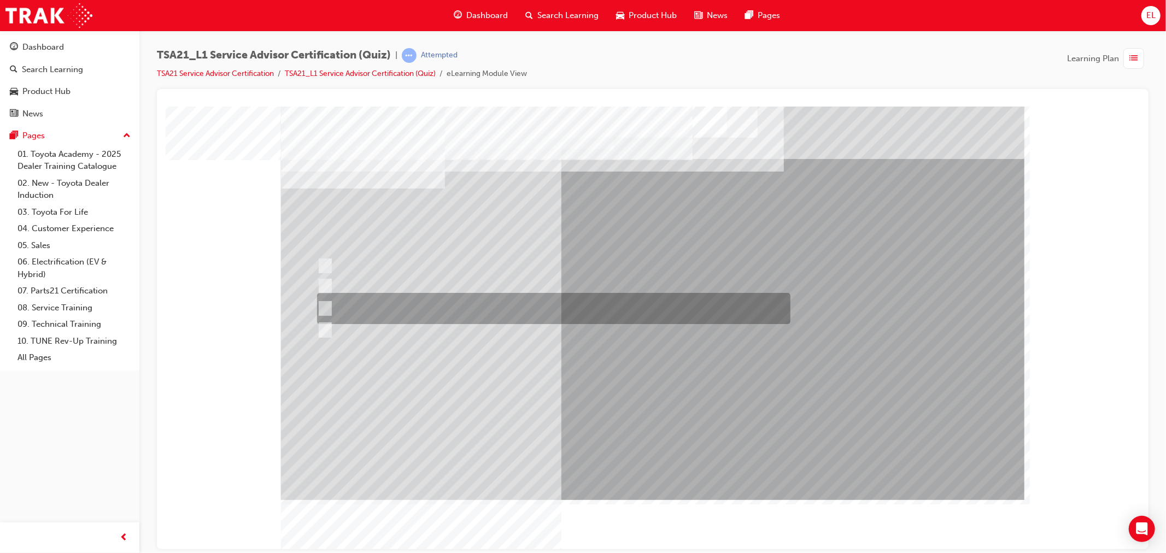
click at [380, 296] on div at bounding box center [550, 308] width 473 height 31
radio input "true"
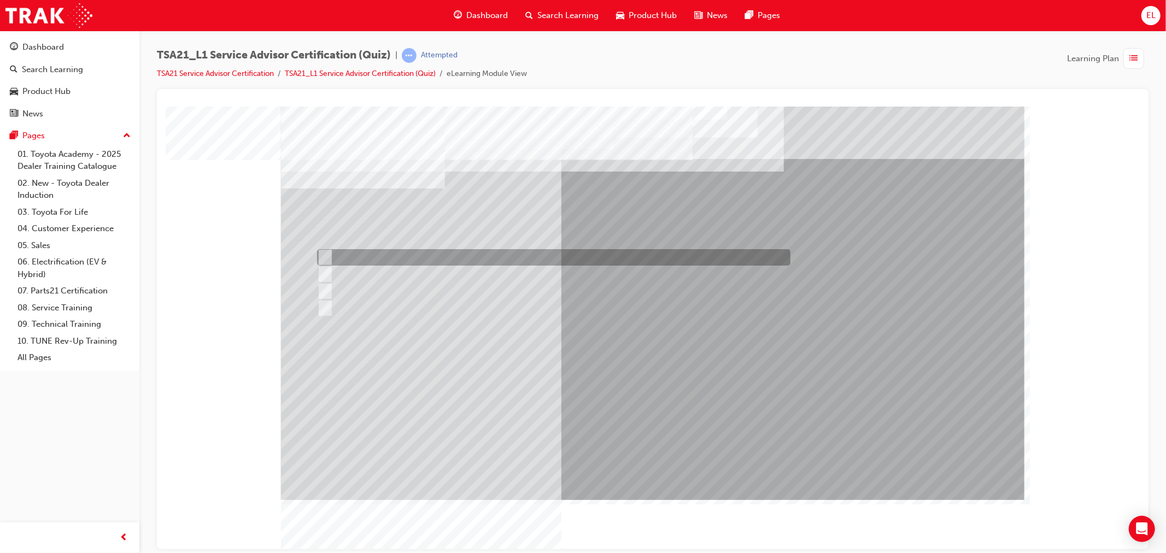
click at [403, 257] on div at bounding box center [550, 257] width 473 height 16
radio input "true"
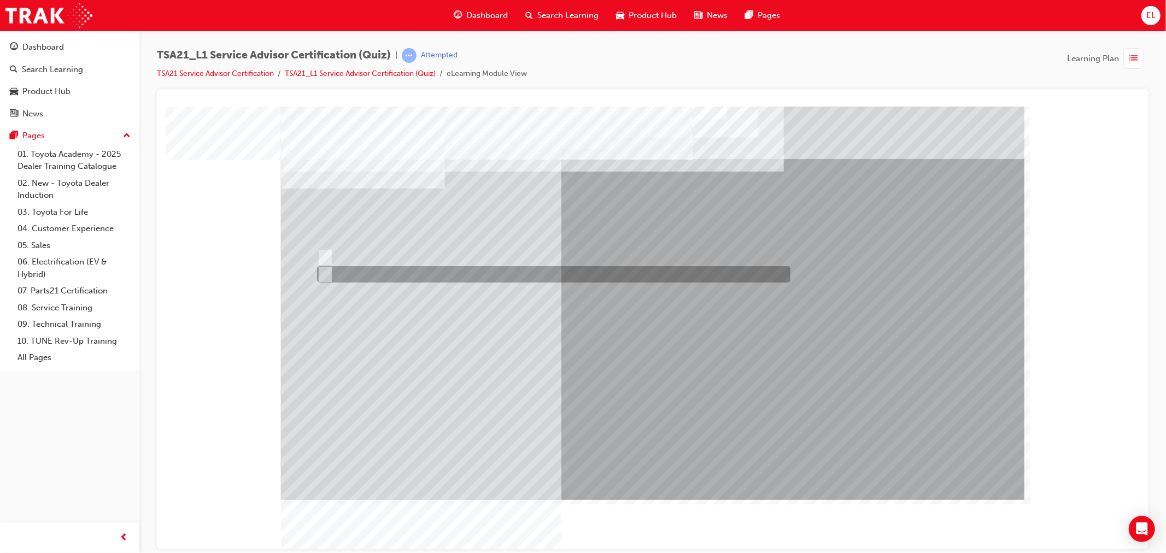
click at [352, 269] on div at bounding box center [550, 274] width 473 height 16
radio input "true"
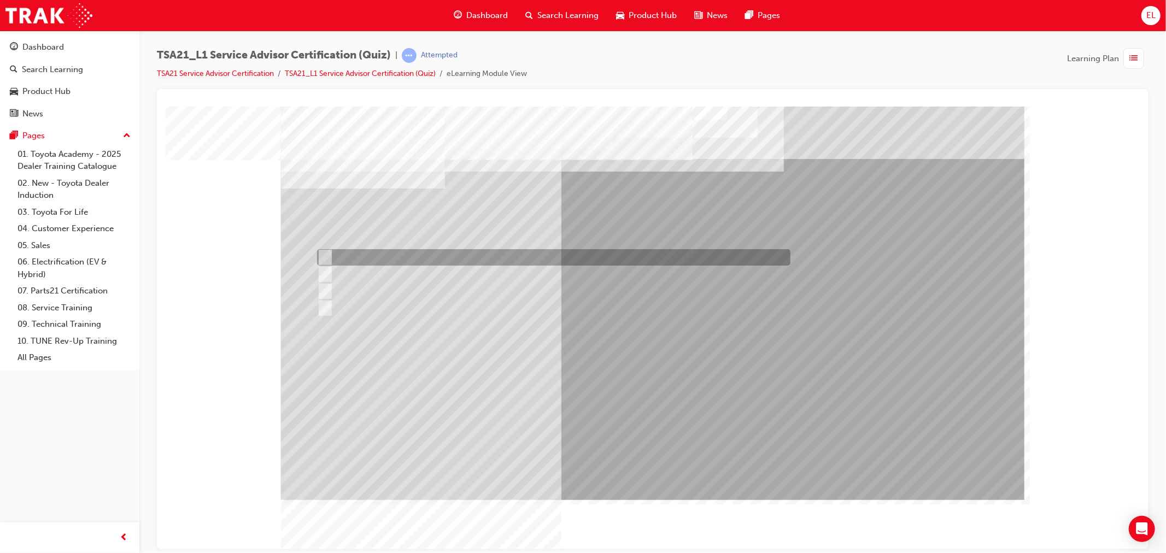
click at [358, 256] on div at bounding box center [550, 257] width 473 height 16
radio input "true"
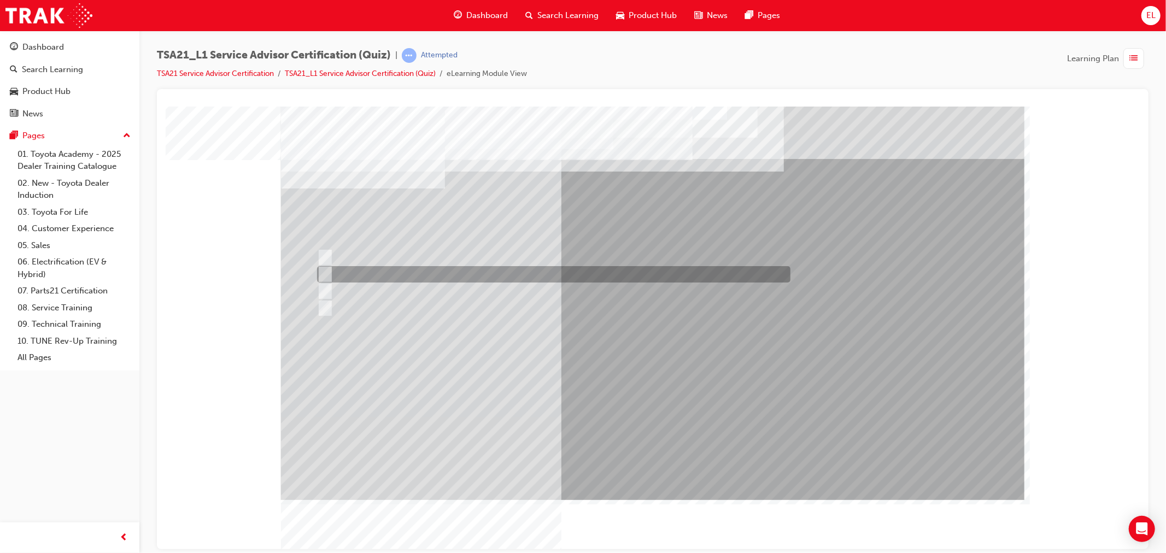
click at [466, 271] on div at bounding box center [550, 274] width 473 height 16
radio input "true"
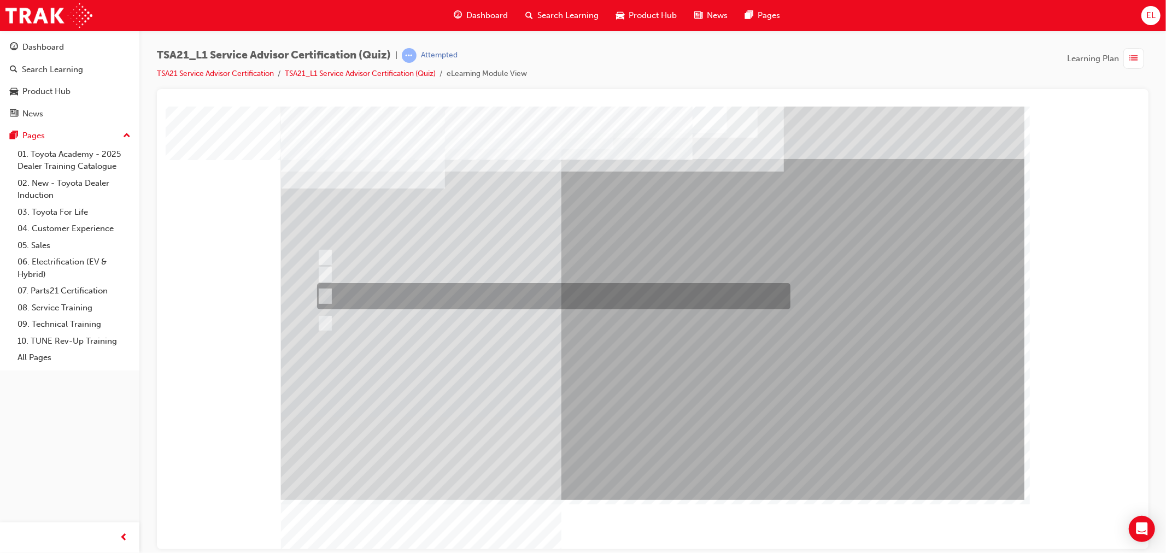
click at [388, 299] on div at bounding box center [550, 296] width 473 height 26
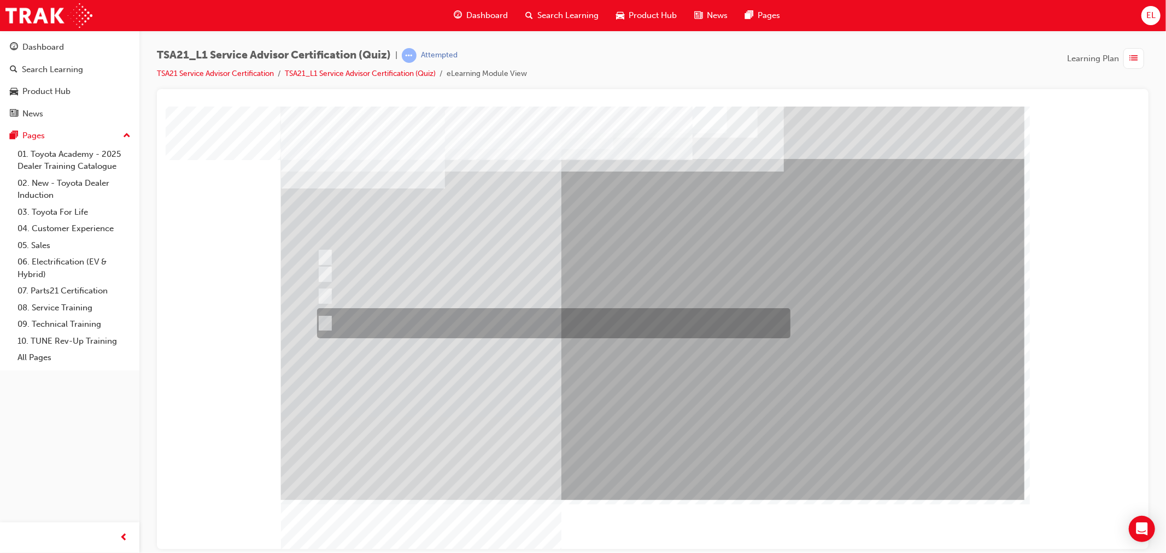
click at [386, 321] on div at bounding box center [550, 323] width 473 height 30
radio input "false"
radio input "true"
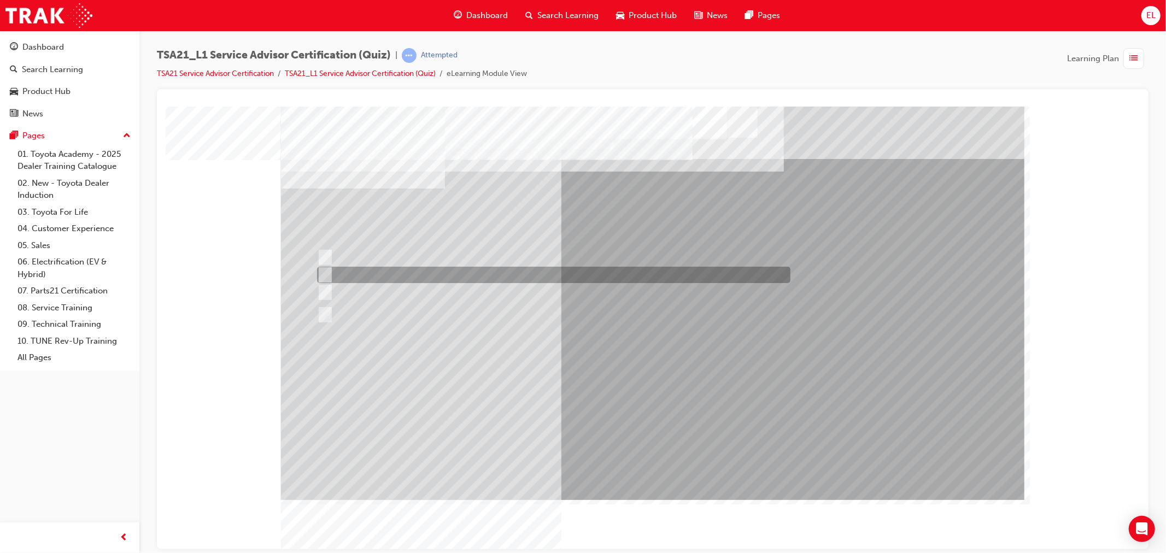
click at [475, 274] on div at bounding box center [550, 275] width 473 height 16
radio input "true"
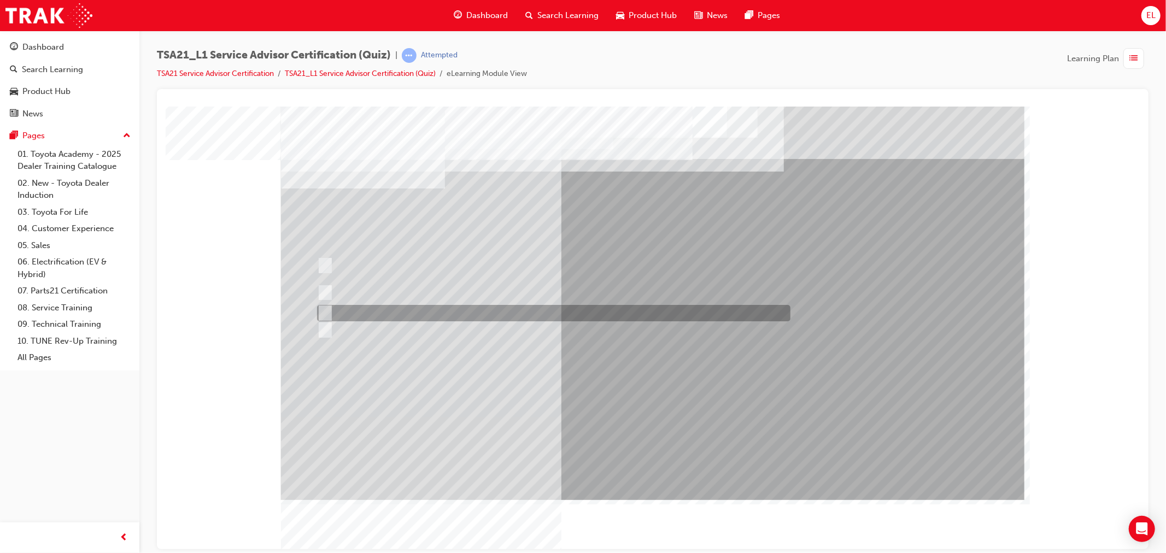
click at [528, 329] on div at bounding box center [550, 330] width 473 height 16
radio input "true"
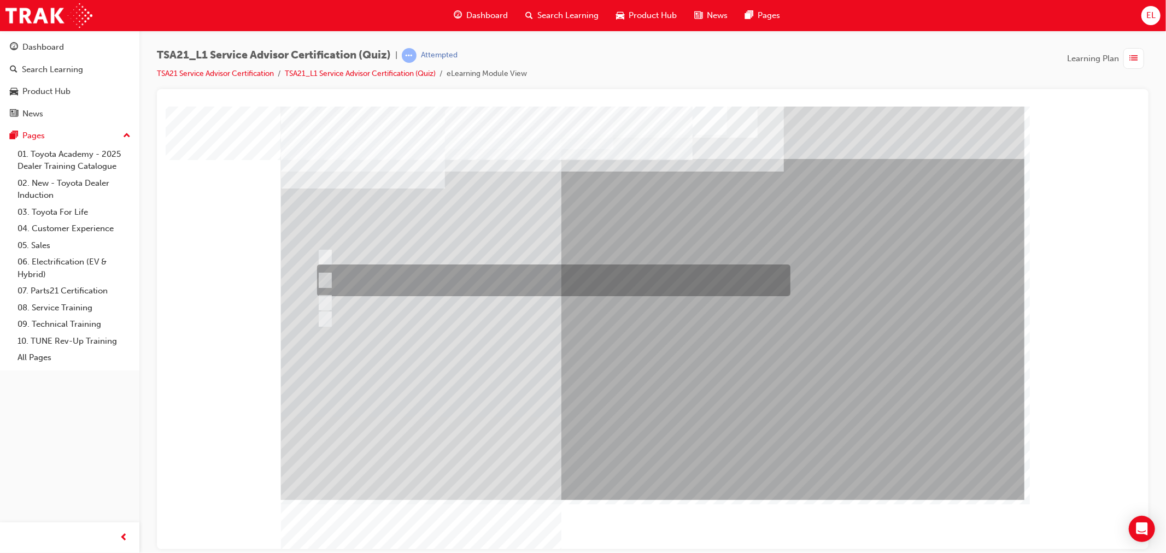
click at [460, 280] on div at bounding box center [550, 281] width 473 height 32
radio input "true"
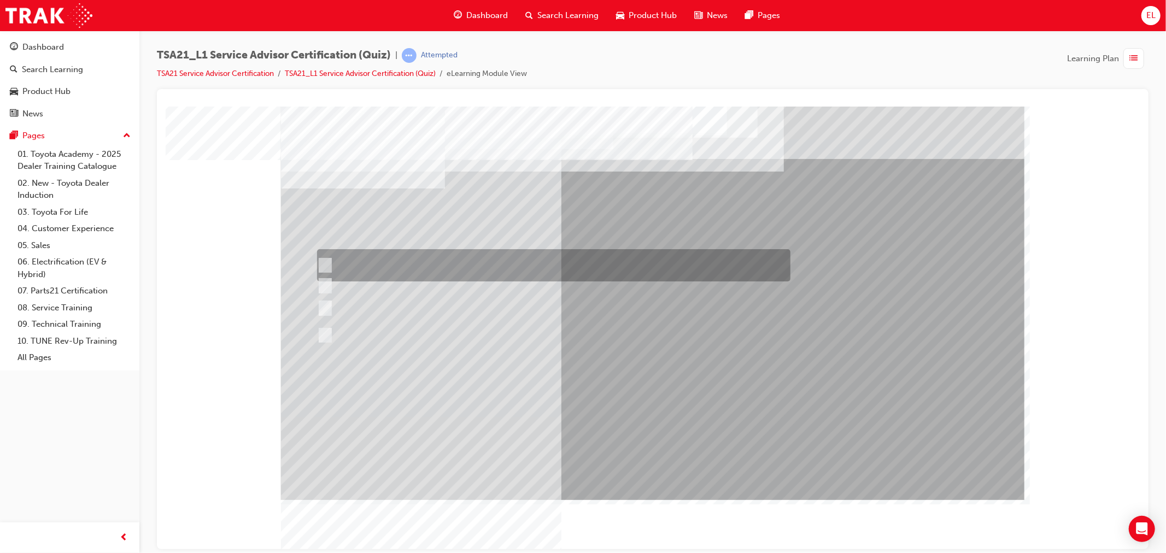
click at [472, 261] on div at bounding box center [550, 265] width 473 height 32
radio input "true"
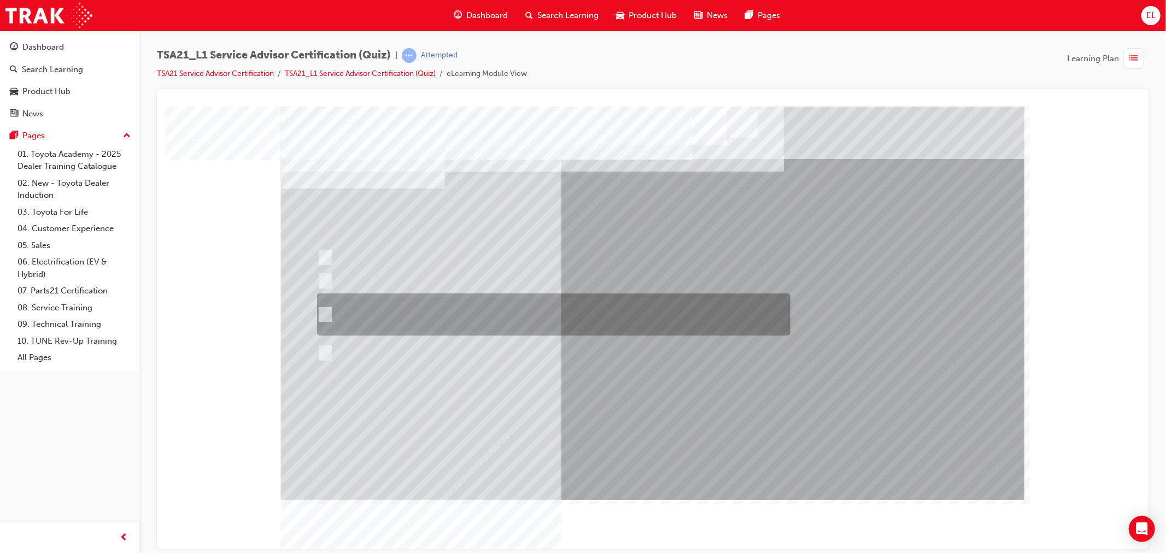
click at [388, 312] on div at bounding box center [550, 314] width 473 height 42
radio input "true"
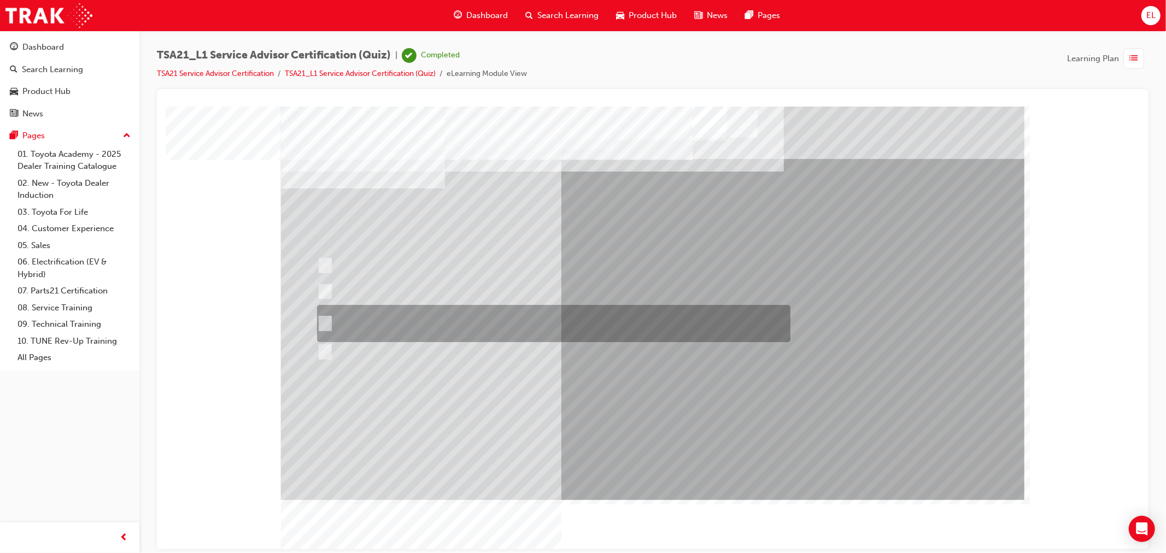
click at [348, 331] on div at bounding box center [550, 323] width 473 height 37
radio input "true"
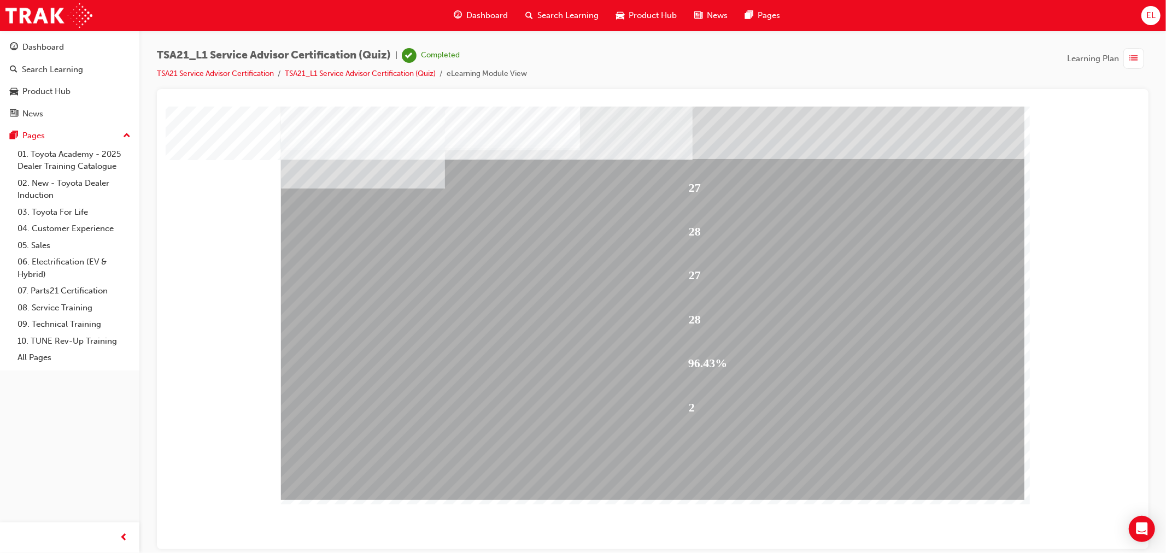
click at [871, 376] on div "96.43%" at bounding box center [838, 364] width 300 height 42
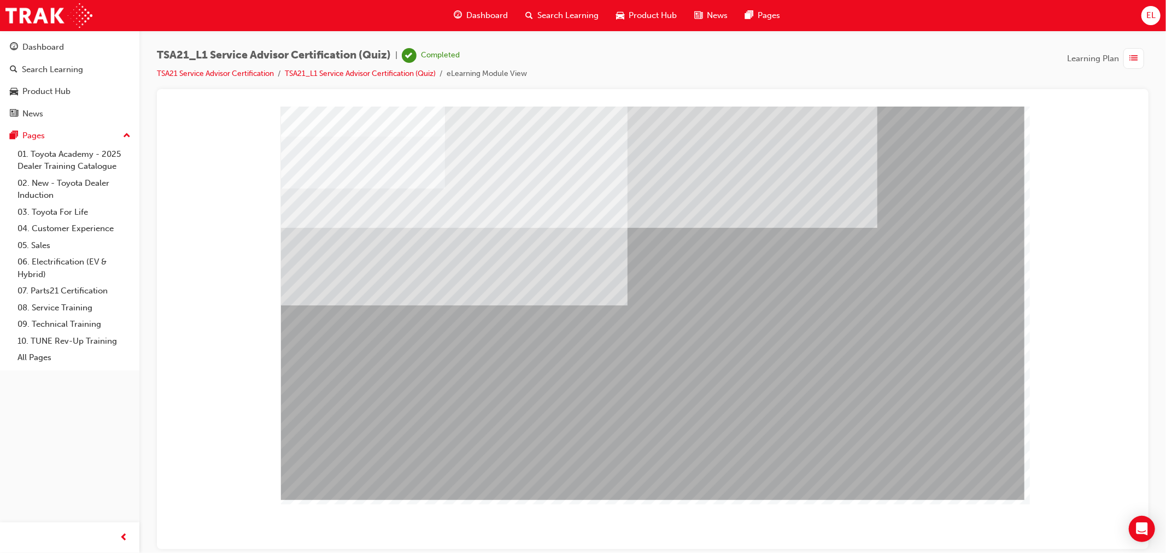
click at [216, 79] on div "TSA21_L1 Service Advisor Certification (Quiz) | Completed TSA21 Service Advisor…" at bounding box center [652, 68] width 991 height 41
click at [226, 78] on li "TSA21 Service Advisor Certification" at bounding box center [221, 74] width 128 height 13
click at [245, 69] on link "TSA21 Service Advisor Certification" at bounding box center [215, 73] width 117 height 9
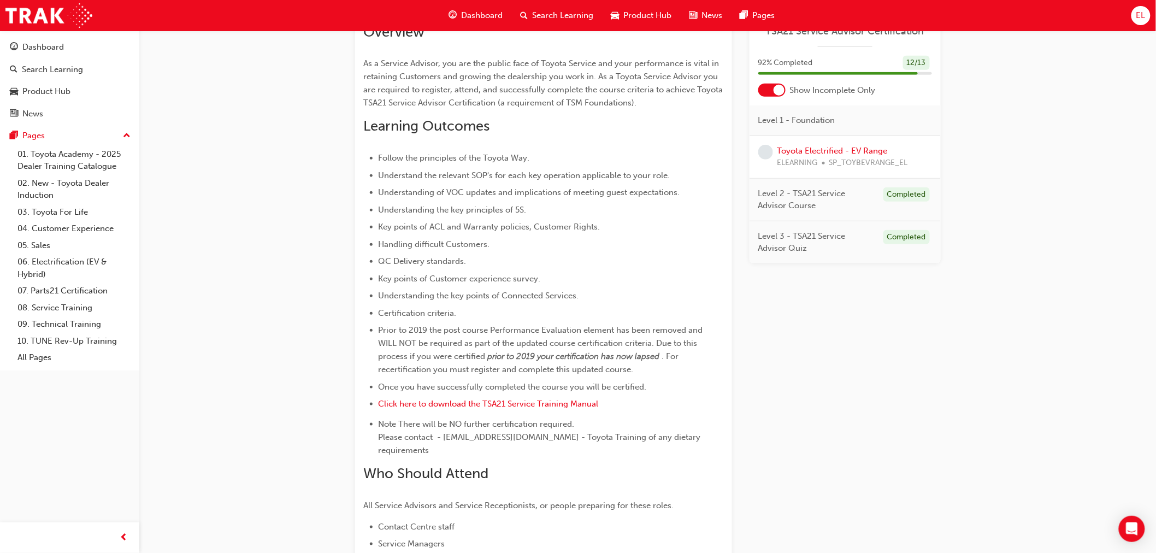
scroll to position [243, 0]
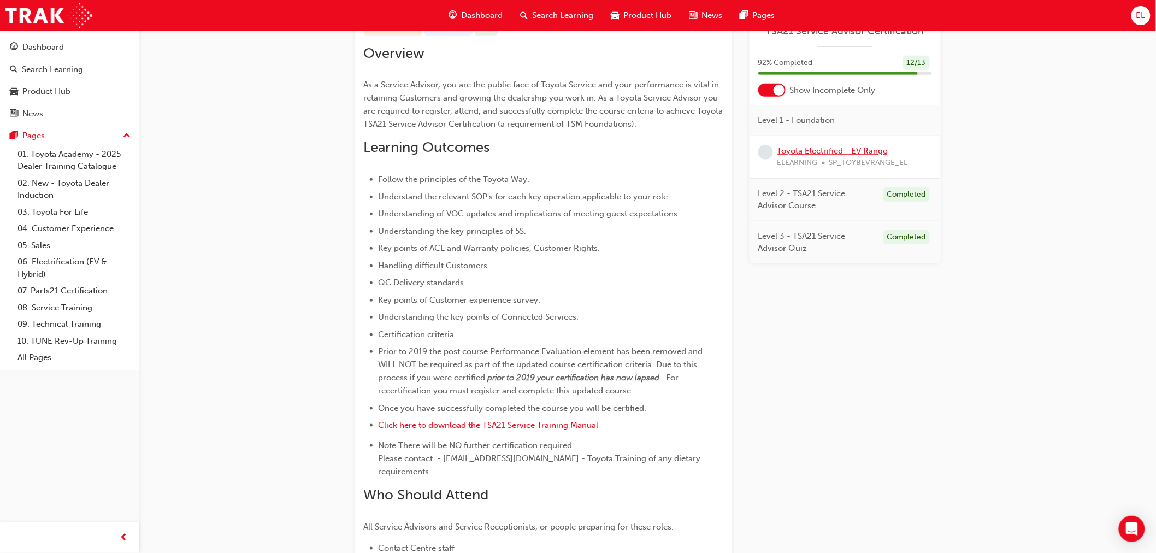
click at [844, 146] on link "Toyota Electrified - EV Range" at bounding box center [833, 151] width 110 height 10
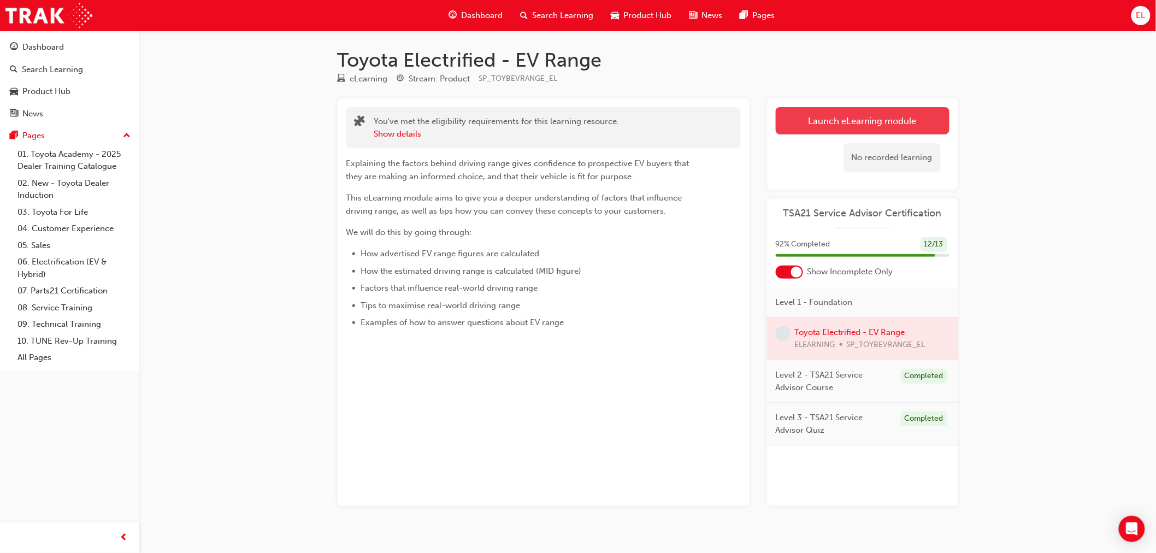
click at [844, 122] on link "Launch eLearning module" at bounding box center [863, 120] width 174 height 27
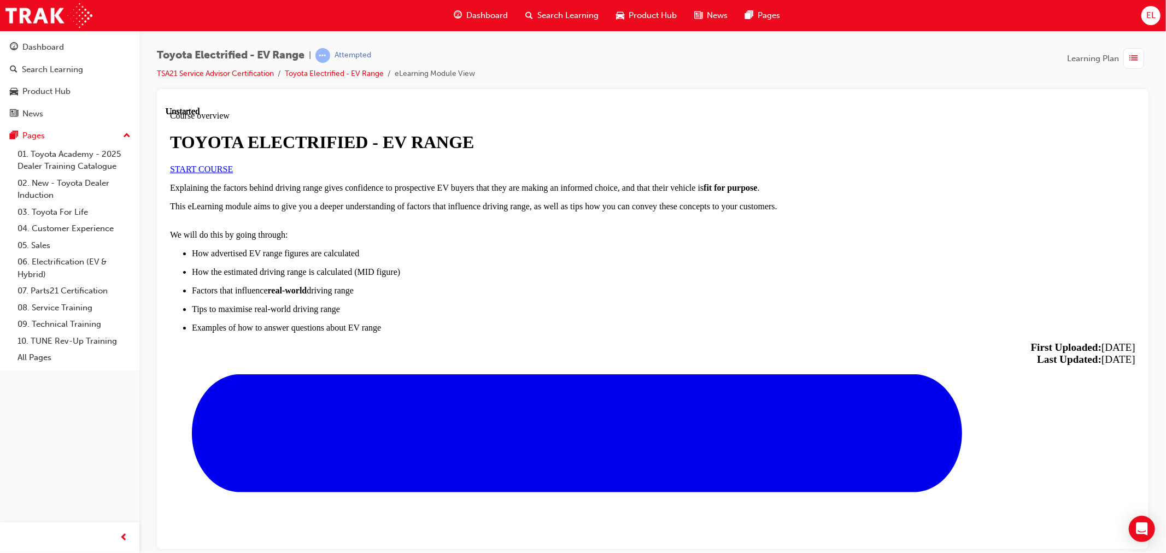
scroll to position [182, 0]
click at [232, 164] on span "START COURSE" at bounding box center [200, 168] width 63 height 9
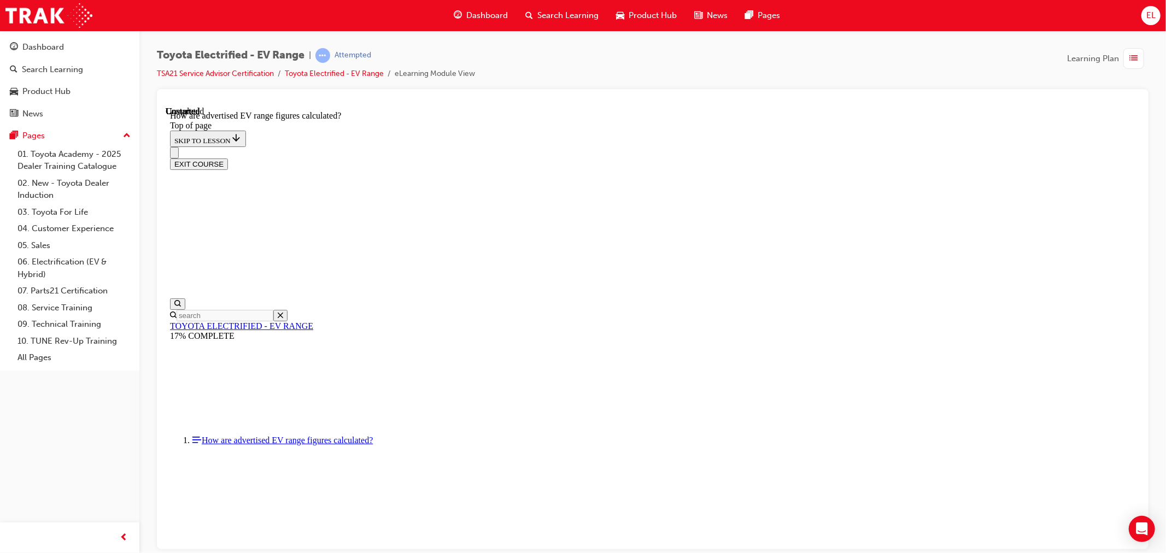
scroll to position [531, 0]
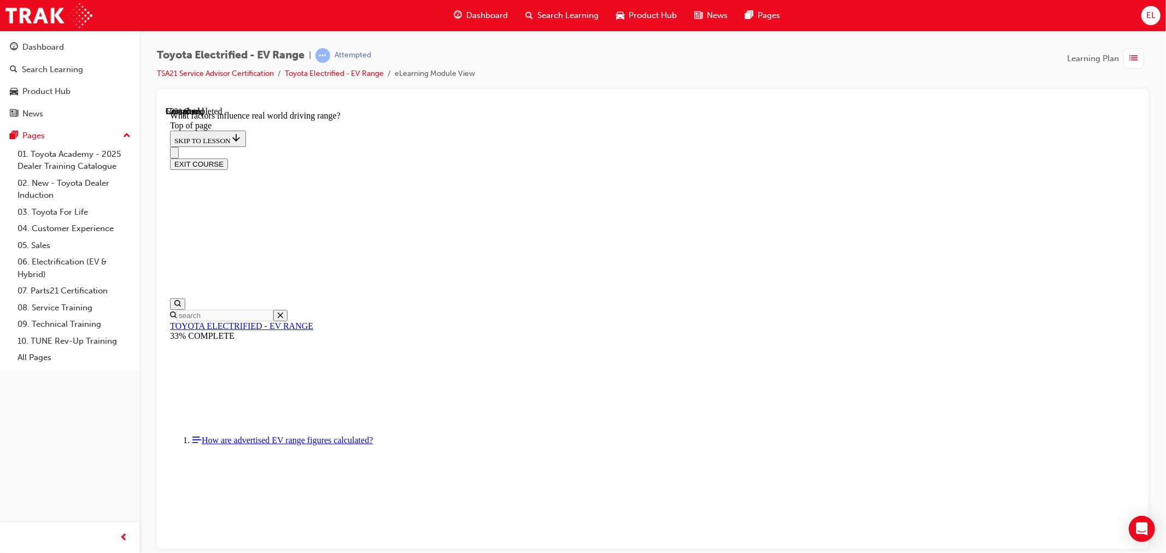
drag, startPoint x: 631, startPoint y: 389, endPoint x: 644, endPoint y: 395, distance: 14.2
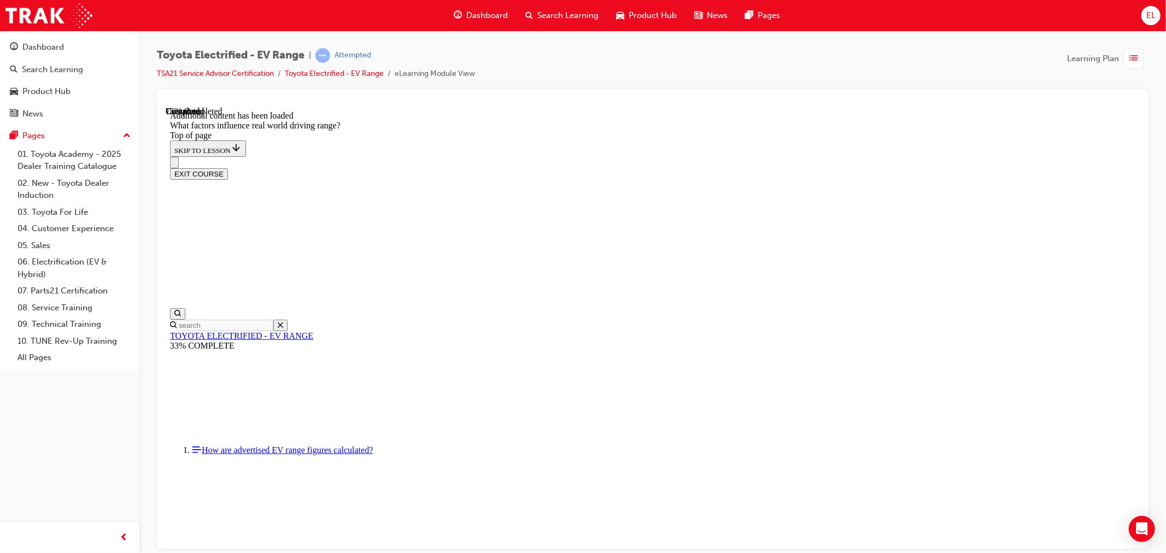
scroll to position [1319, 0]
drag, startPoint x: 730, startPoint y: 282, endPoint x: 739, endPoint y: 283, distance: 9.4
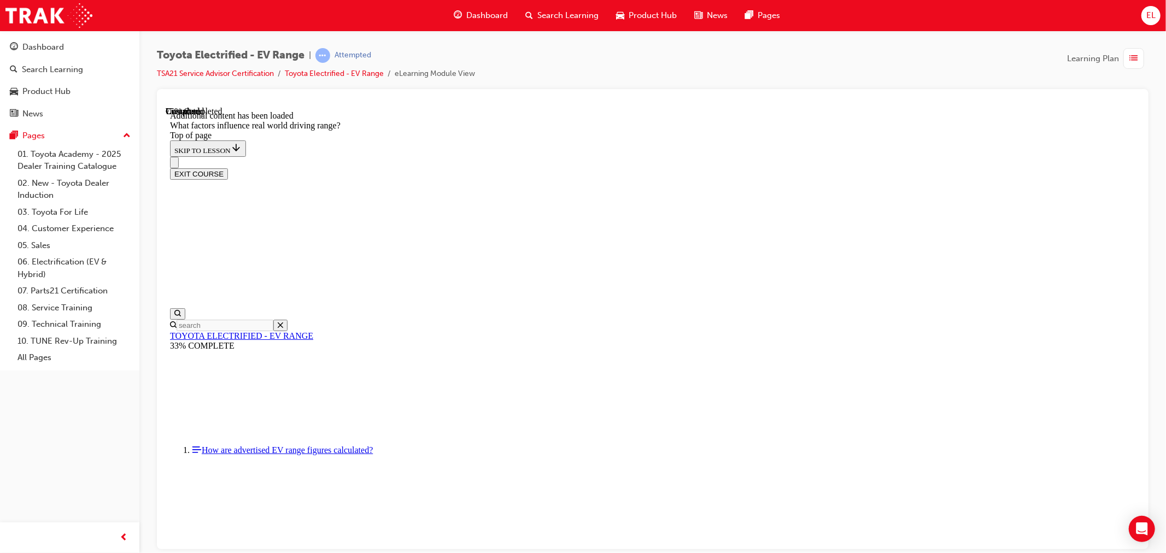
drag, startPoint x: 614, startPoint y: 144, endPoint x: 821, endPoint y: 193, distance: 212.4
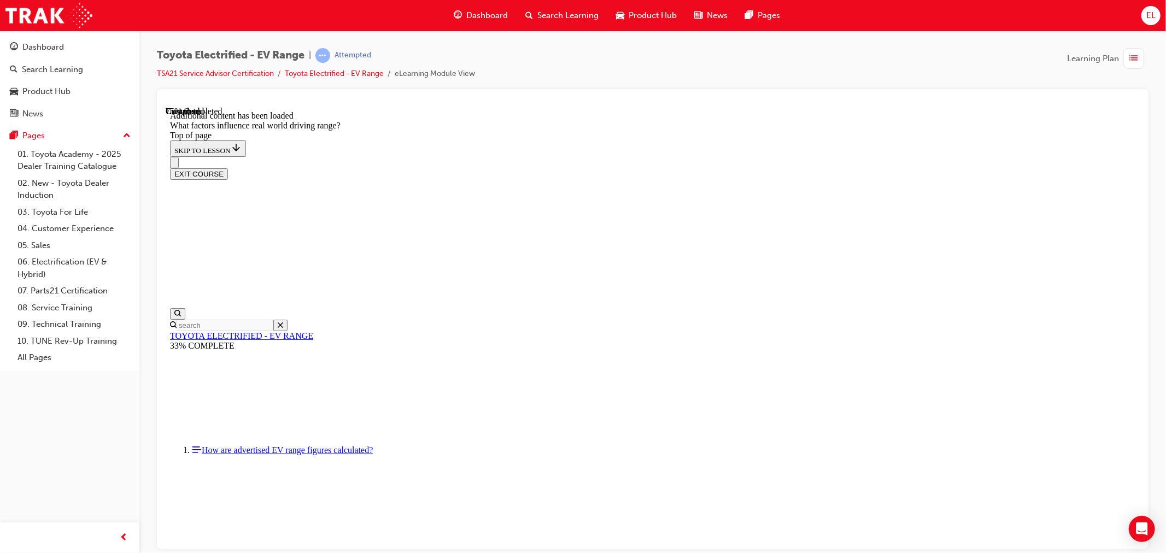
drag, startPoint x: 577, startPoint y: 123, endPoint x: 616, endPoint y: 125, distance: 38.9
click at [616, 156] on div "EXIT COURSE" at bounding box center [647, 167] width 956 height 23
click at [593, 156] on div "EXIT COURSE" at bounding box center [647, 167] width 956 height 23
drag, startPoint x: 871, startPoint y: 128, endPoint x: 878, endPoint y: 142, distance: 15.2
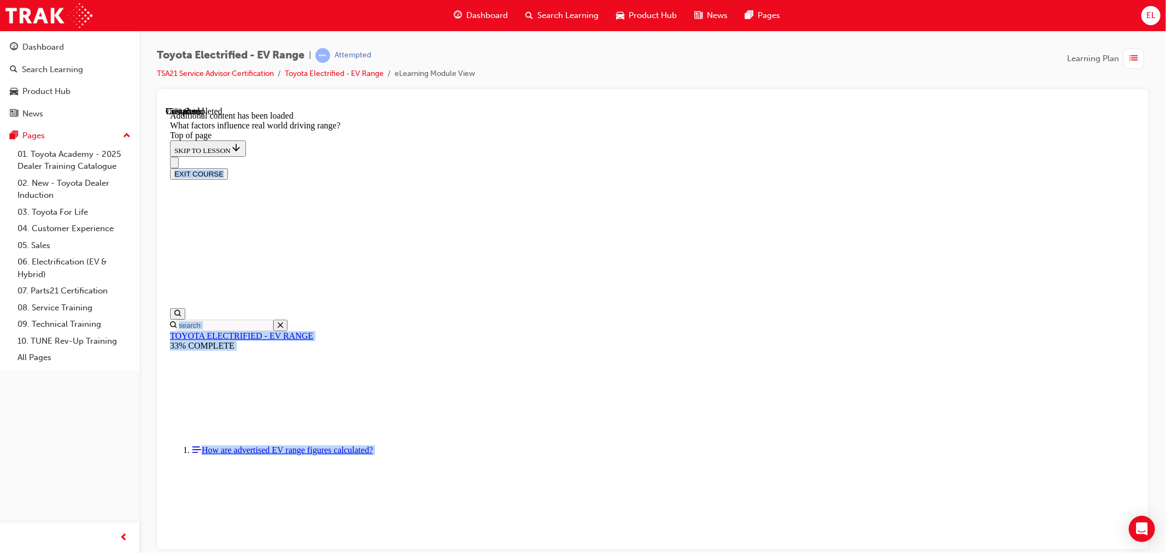
drag, startPoint x: 712, startPoint y: 209, endPoint x: 559, endPoint y: 348, distance: 206.3
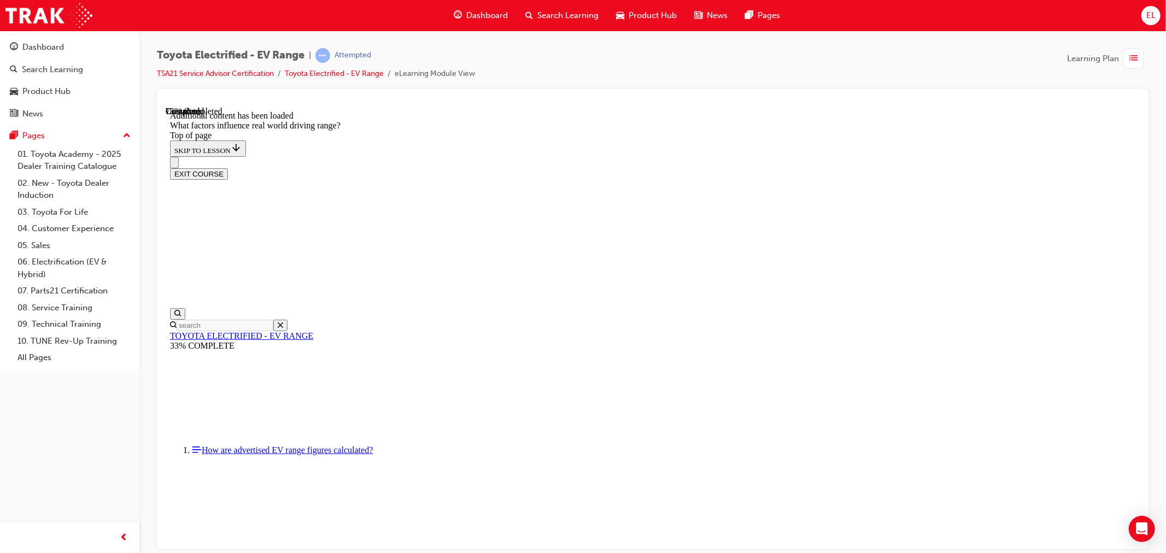
drag, startPoint x: 750, startPoint y: 206, endPoint x: 604, endPoint y: 344, distance: 201.0
drag, startPoint x: 608, startPoint y: 345, endPoint x: 623, endPoint y: 337, distance: 17.6
drag, startPoint x: 836, startPoint y: 314, endPoint x: 870, endPoint y: 371, distance: 66.2
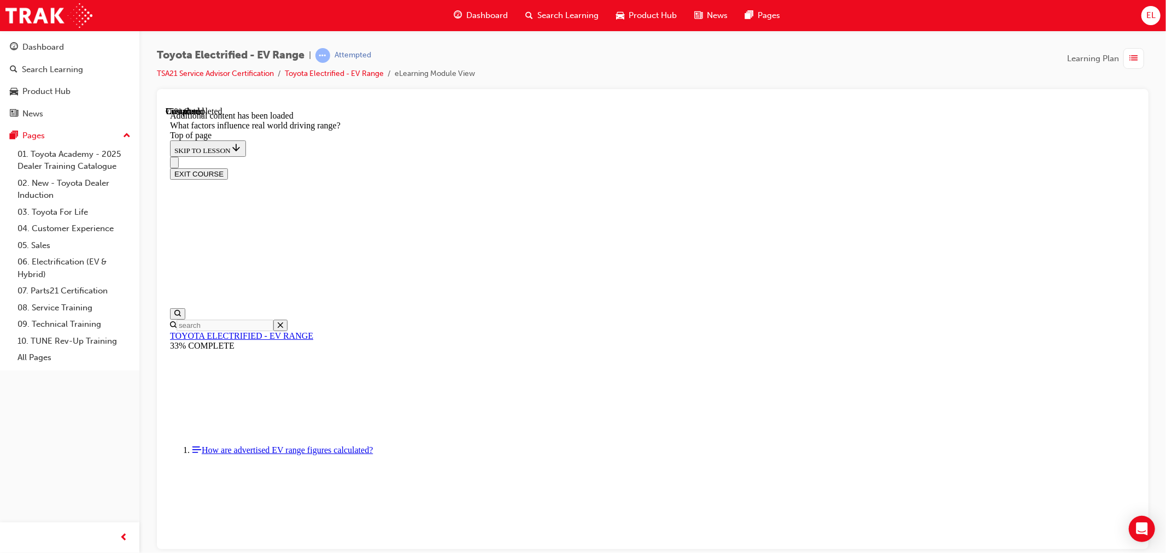
drag, startPoint x: 752, startPoint y: 226, endPoint x: 900, endPoint y: 373, distance: 209.1
drag, startPoint x: 744, startPoint y: 222, endPoint x: 558, endPoint y: 360, distance: 231.4
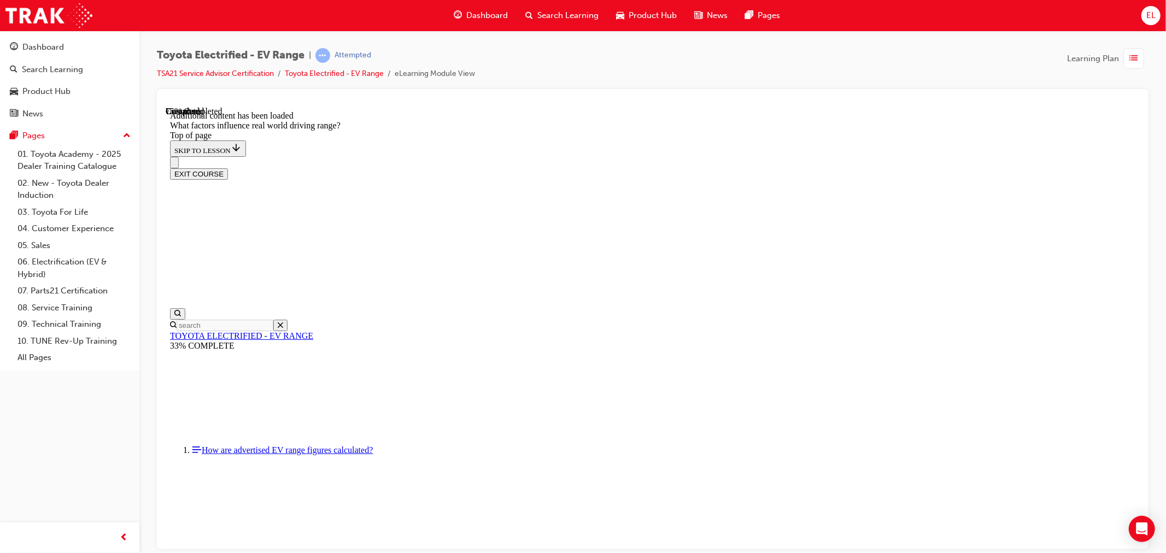
drag, startPoint x: 846, startPoint y: 373, endPoint x: 752, endPoint y: 535, distance: 186.8
drag, startPoint x: 731, startPoint y: 207, endPoint x: 874, endPoint y: 338, distance: 194.6
drag, startPoint x: 741, startPoint y: 220, endPoint x: 579, endPoint y: 357, distance: 212.1
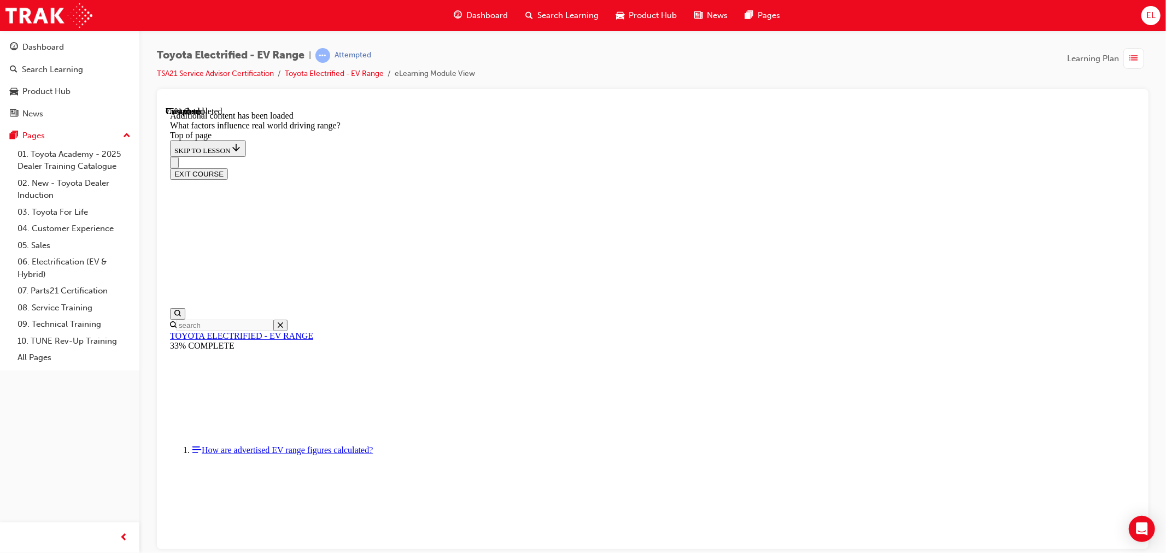
drag, startPoint x: 738, startPoint y: 209, endPoint x: 880, endPoint y: 359, distance: 206.5
drag, startPoint x: 741, startPoint y: 209, endPoint x: 608, endPoint y: 346, distance: 190.9
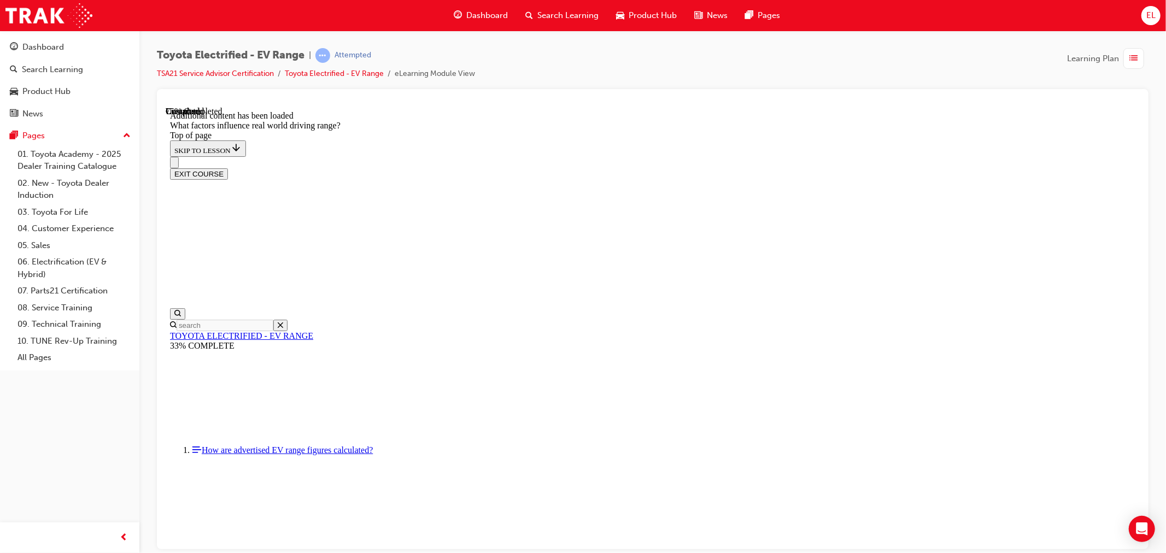
drag, startPoint x: 719, startPoint y: 233, endPoint x: 592, endPoint y: 344, distance: 168.5
drag, startPoint x: 814, startPoint y: 295, endPoint x: 877, endPoint y: 361, distance: 91.6
drag, startPoint x: 742, startPoint y: 211, endPoint x: 591, endPoint y: 366, distance: 216.1
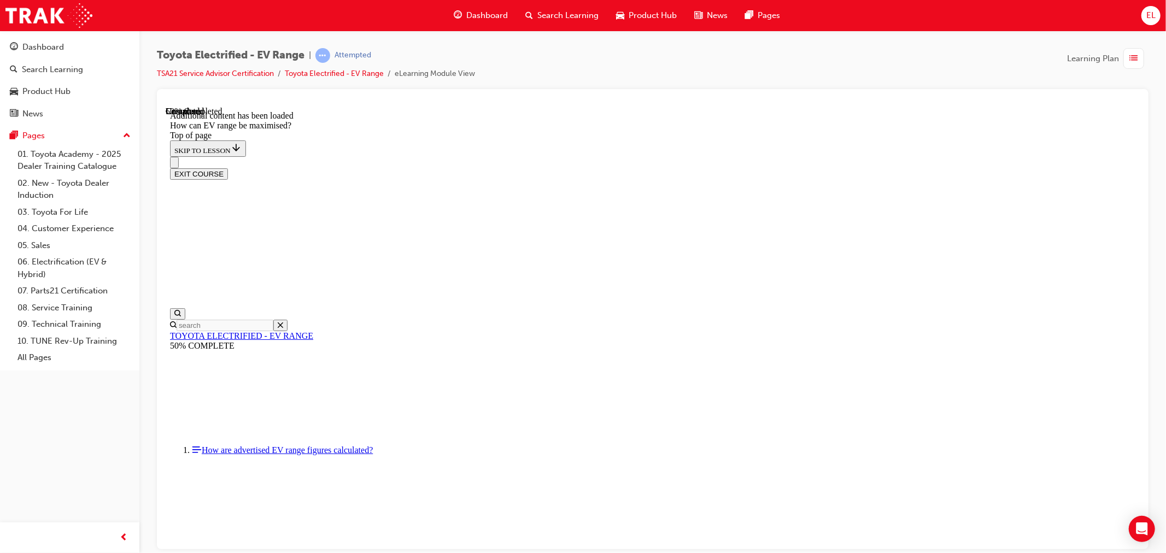
scroll to position [884, 0]
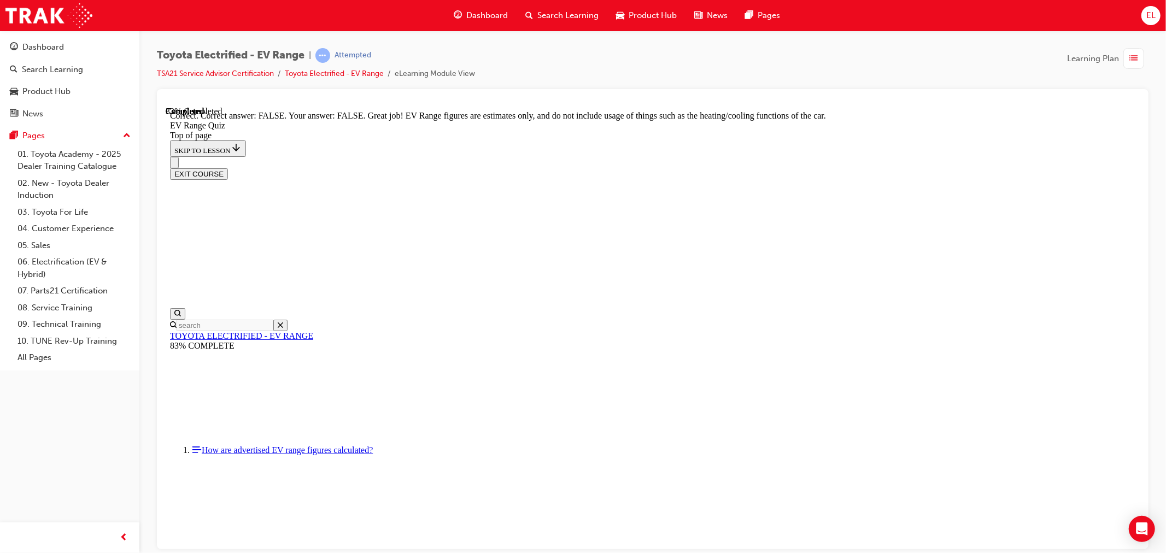
scroll to position [155, 0]
drag, startPoint x: 673, startPoint y: 238, endPoint x: 670, endPoint y: 245, distance: 7.8
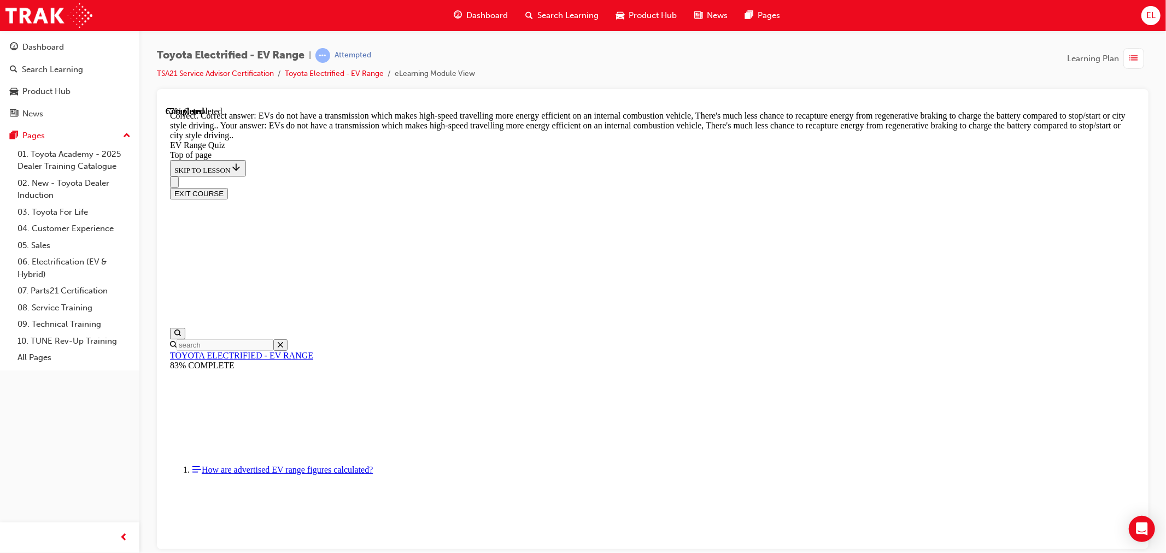
scroll to position [216, 0]
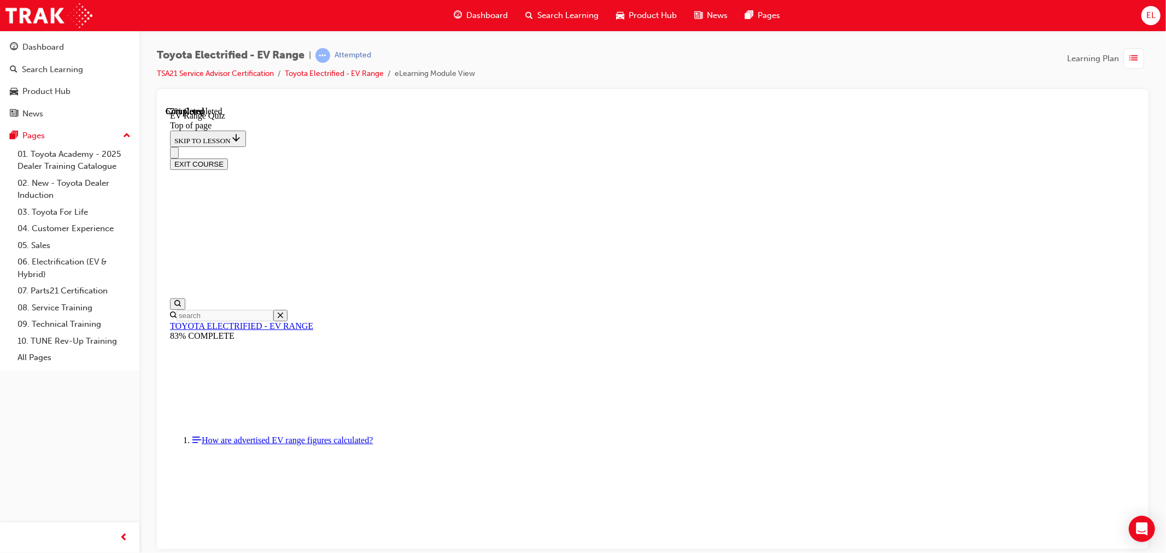
scroll to position [157, 0]
drag, startPoint x: 717, startPoint y: 335, endPoint x: 705, endPoint y: 371, distance: 38.0
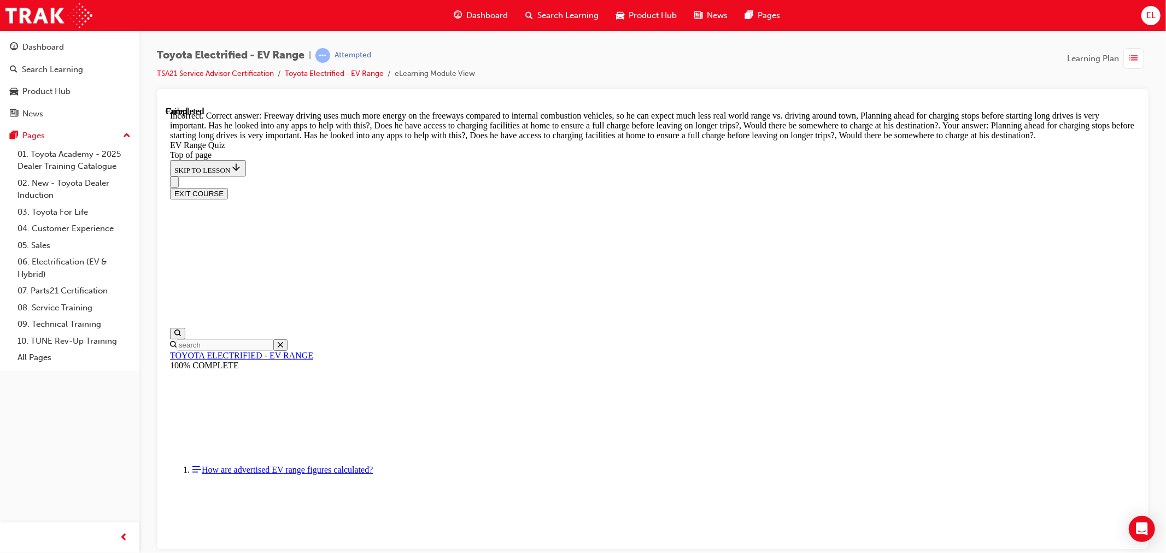
scroll to position [265, 0]
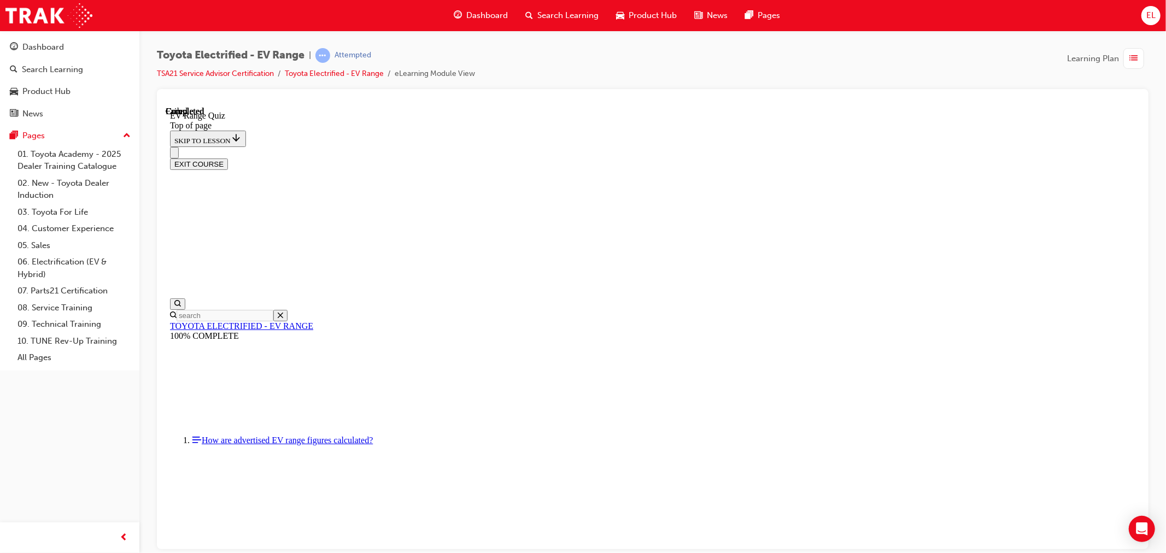
scroll to position [0, 0]
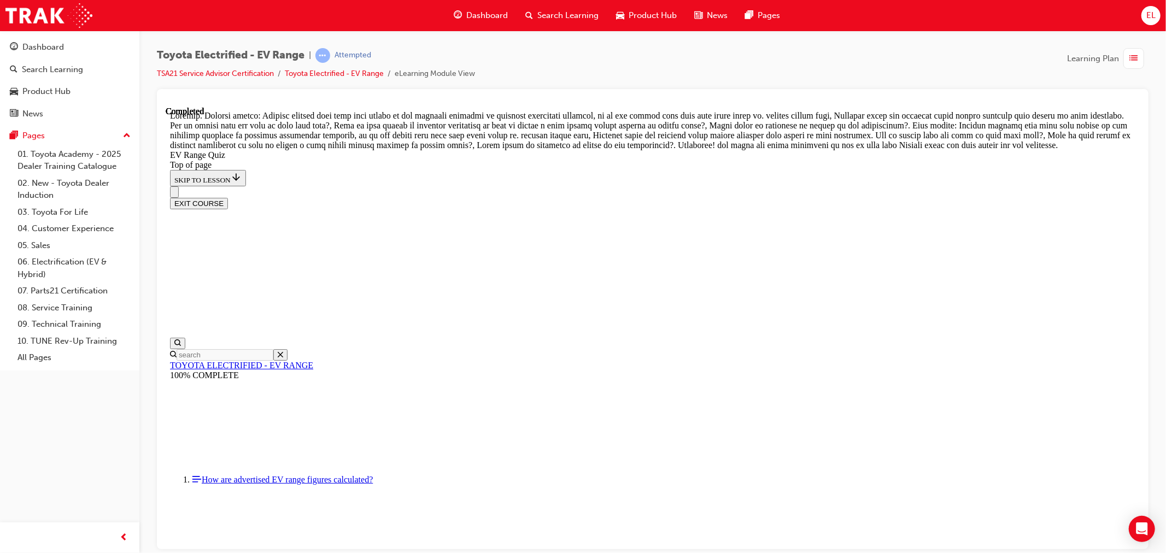
scroll to position [331, 0]
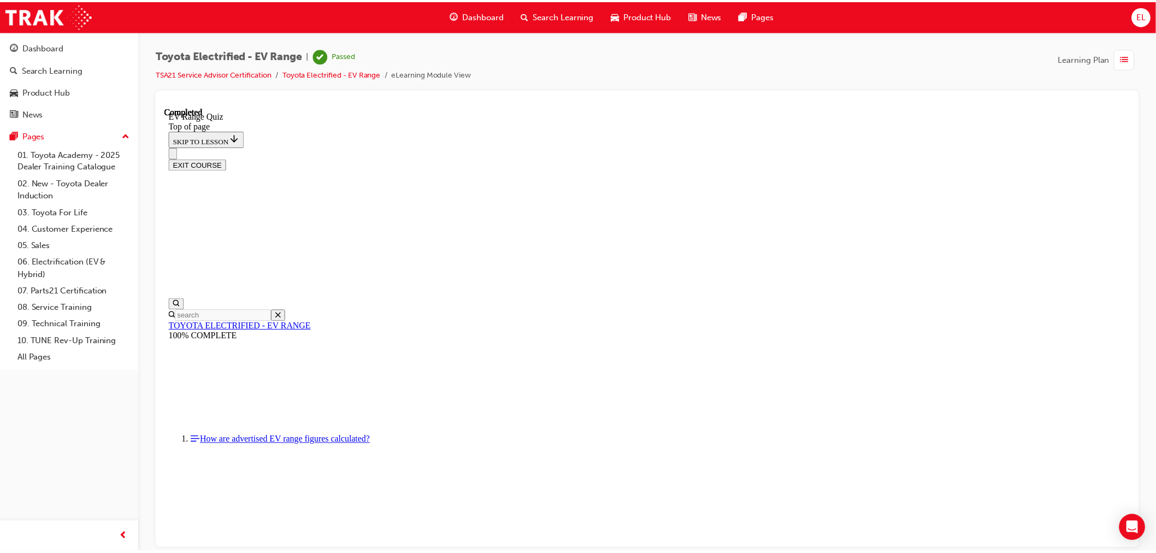
scroll to position [118, 0]
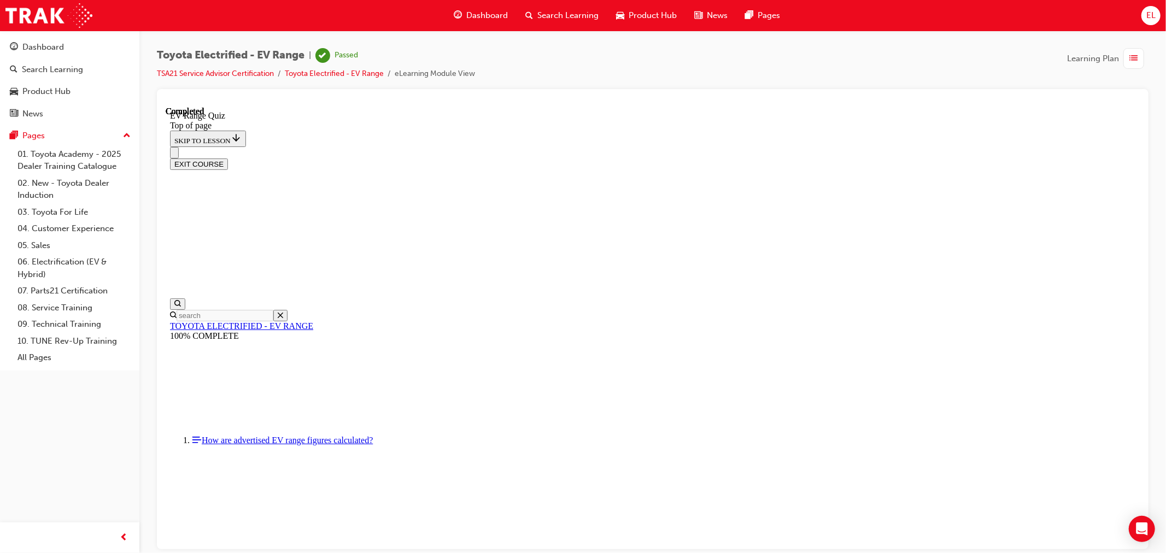
click at [227, 158] on button "EXIT COURSE" at bounding box center [198, 163] width 58 height 11
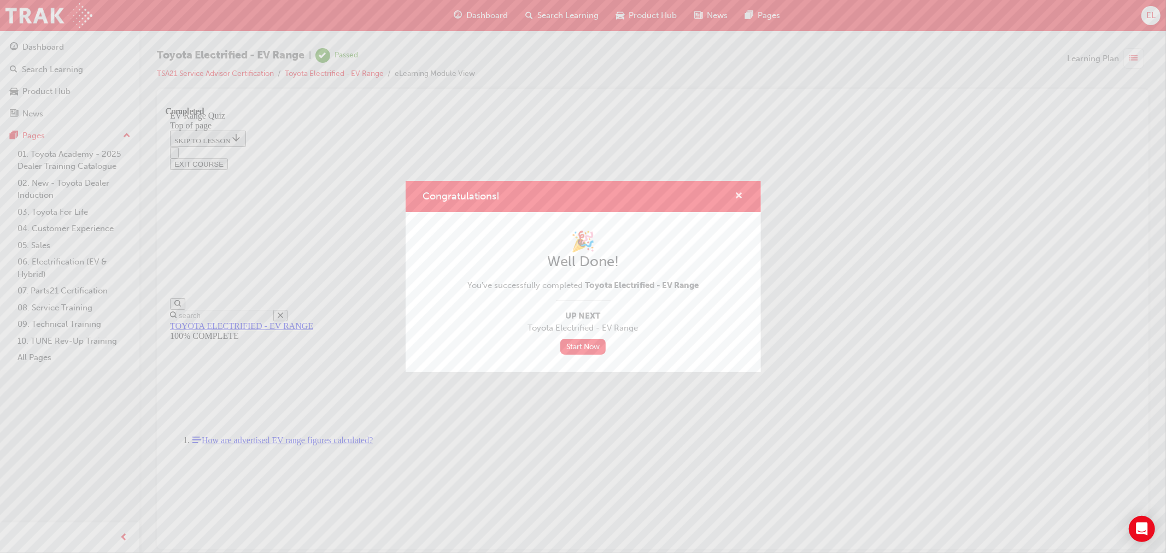
click at [742, 197] on span "cross-icon" at bounding box center [739, 197] width 8 height 10
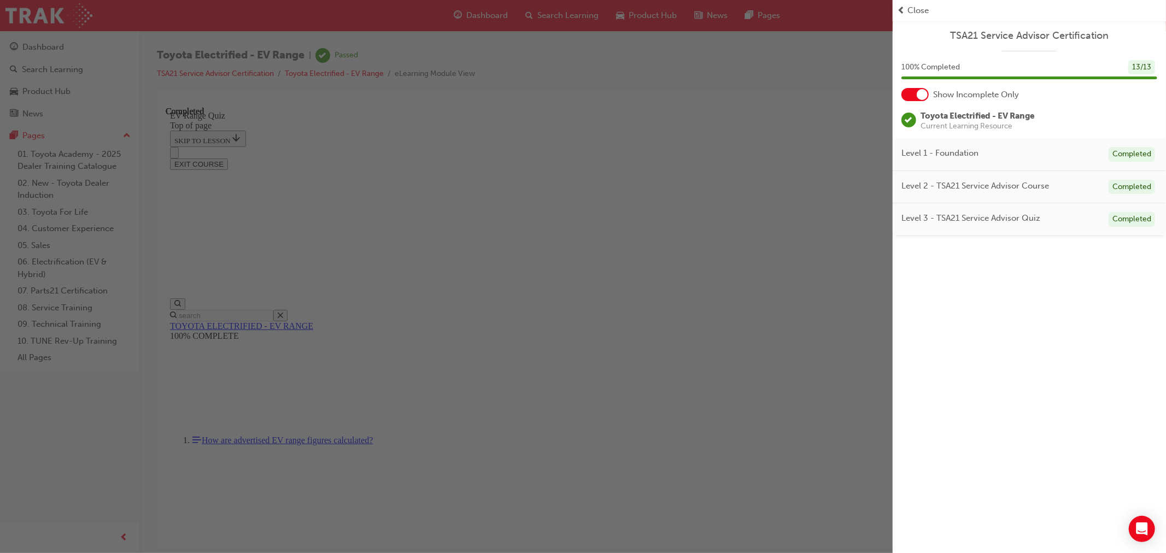
click at [647, 248] on div "button" at bounding box center [446, 276] width 893 height 553
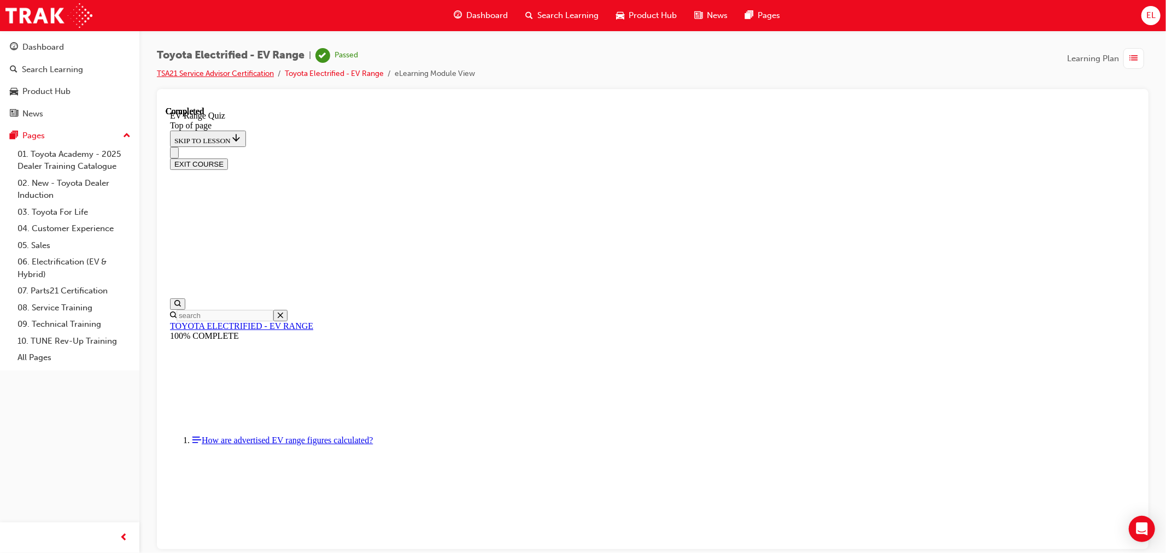
click at [187, 72] on link "TSA21 Service Advisor Certification" at bounding box center [215, 73] width 117 height 9
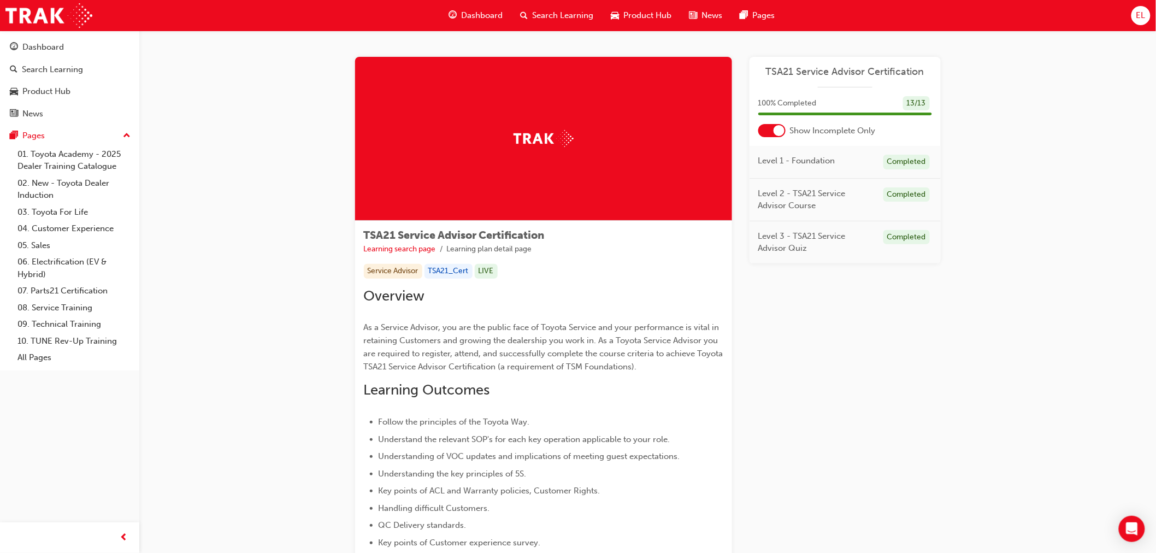
click at [827, 153] on div "Level 1 - Foundation Completed" at bounding box center [845, 162] width 191 height 33
click at [780, 130] on div at bounding box center [779, 130] width 11 height 11
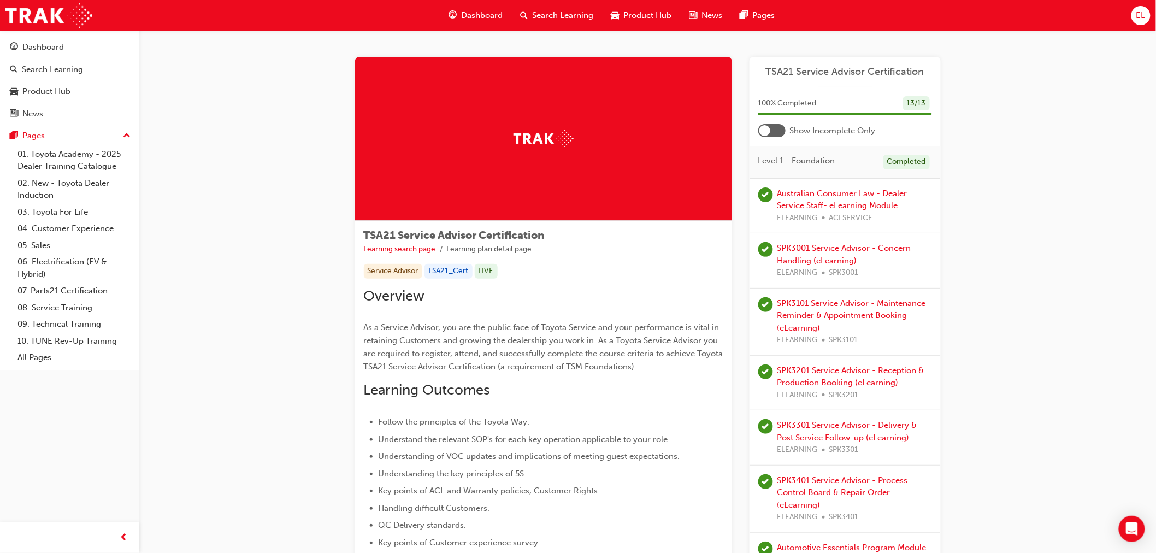
click at [780, 130] on div at bounding box center [772, 130] width 27 height 13
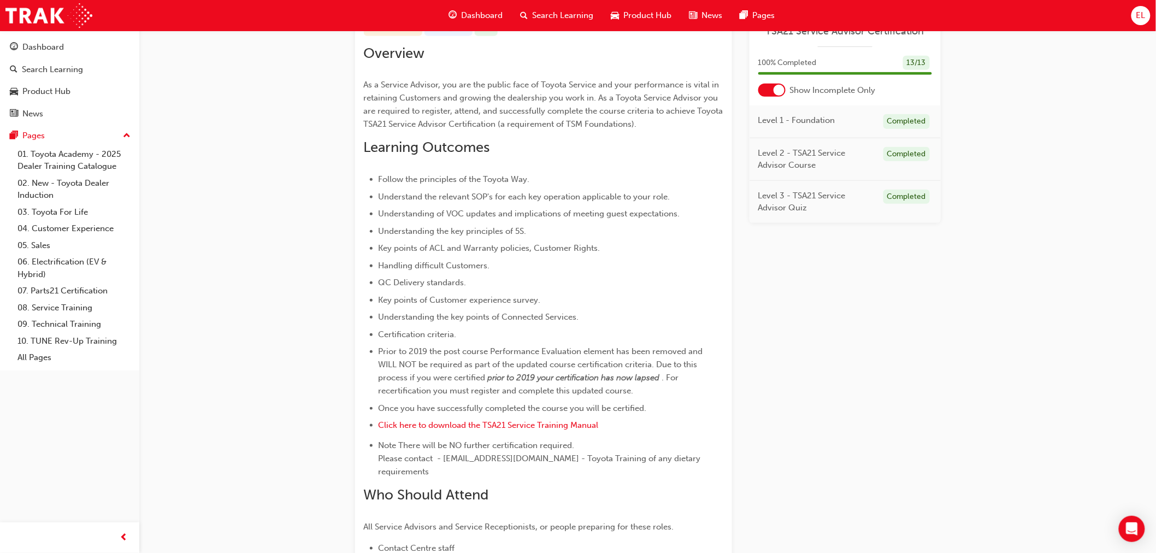
click at [847, 193] on span "Level 3 - TSA21 Service Advisor Quiz" at bounding box center [817, 202] width 116 height 25
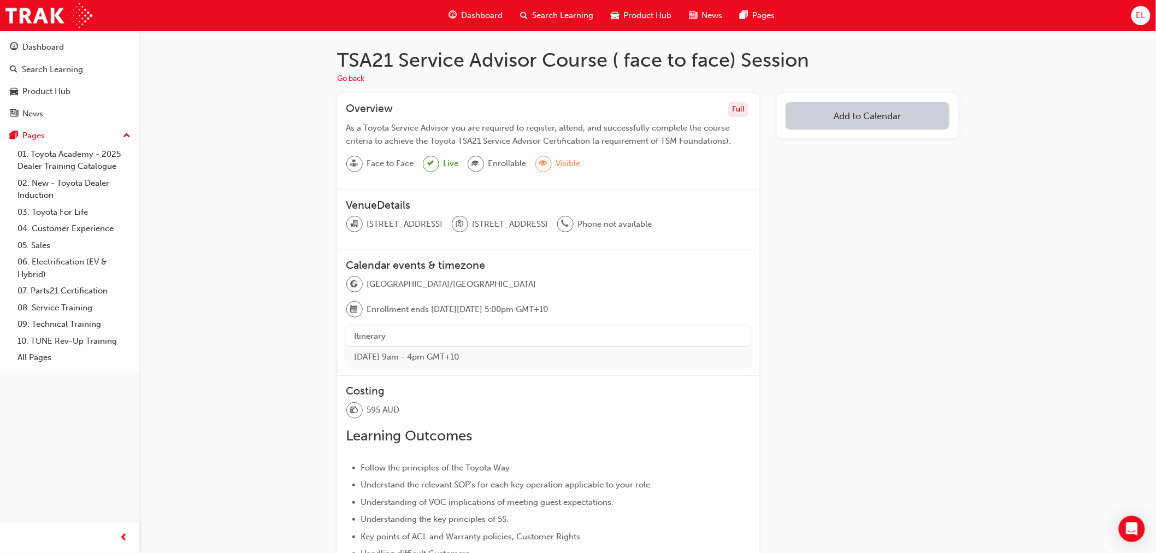
click at [446, 342] on th "Itinerary" at bounding box center [549, 336] width 405 height 20
drag, startPoint x: 416, startPoint y: 353, endPoint x: 433, endPoint y: 359, distance: 18.3
click at [414, 353] on td "Wed 24 Sep 2025 9am - 4pm GMT+10" at bounding box center [549, 357] width 405 height 20
click at [488, 359] on td "Wed 24 Sep 2025 9am - 4pm GMT+10" at bounding box center [549, 357] width 405 height 20
click at [544, 163] on span "eye-icon" at bounding box center [544, 164] width 8 height 14
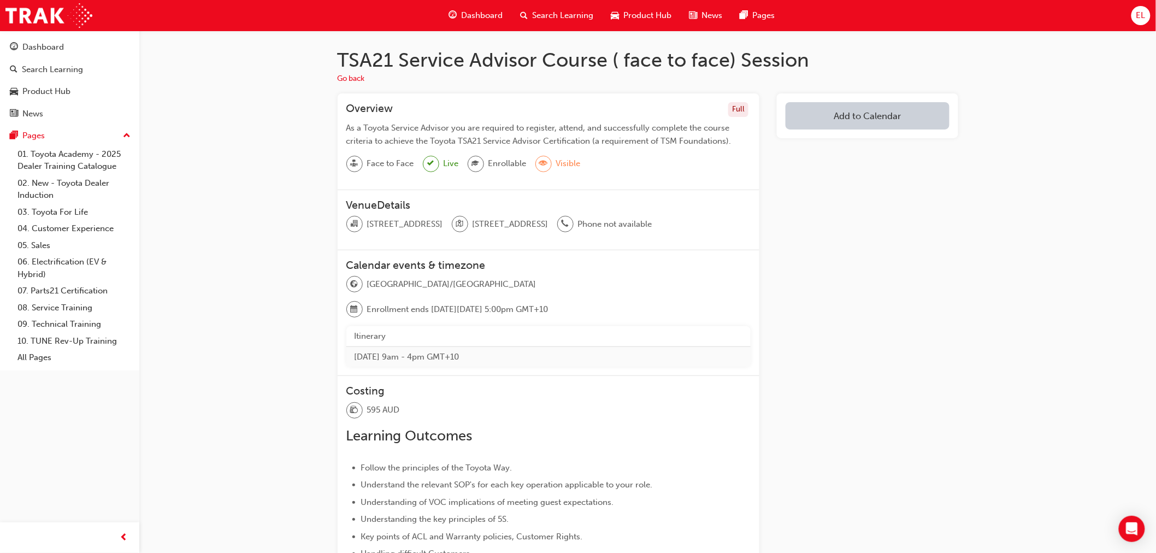
click at [489, 157] on span "Enrollable" at bounding box center [508, 163] width 38 height 13
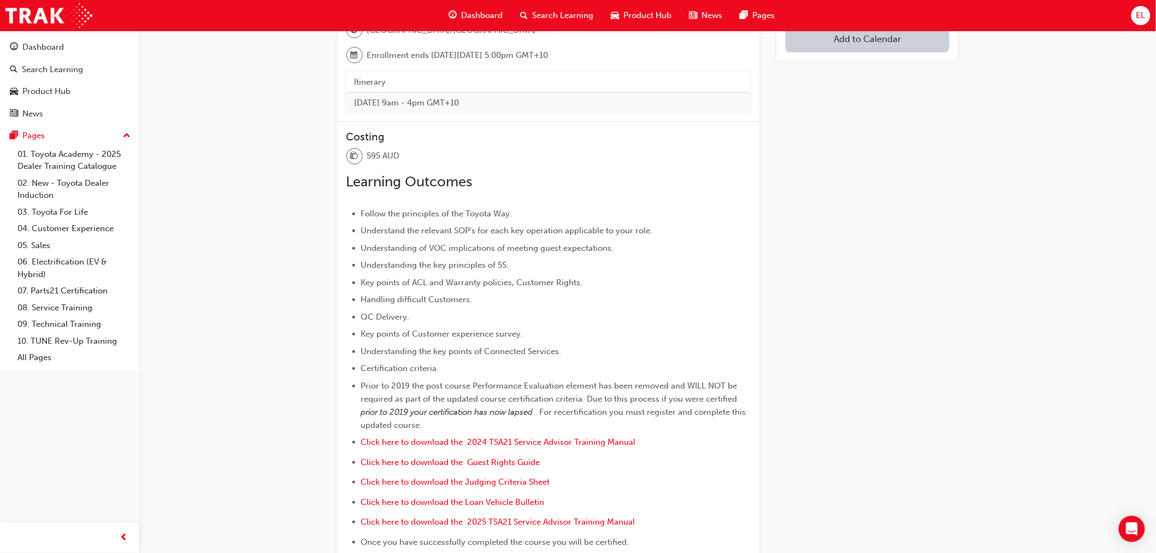
scroll to position [445, 0]
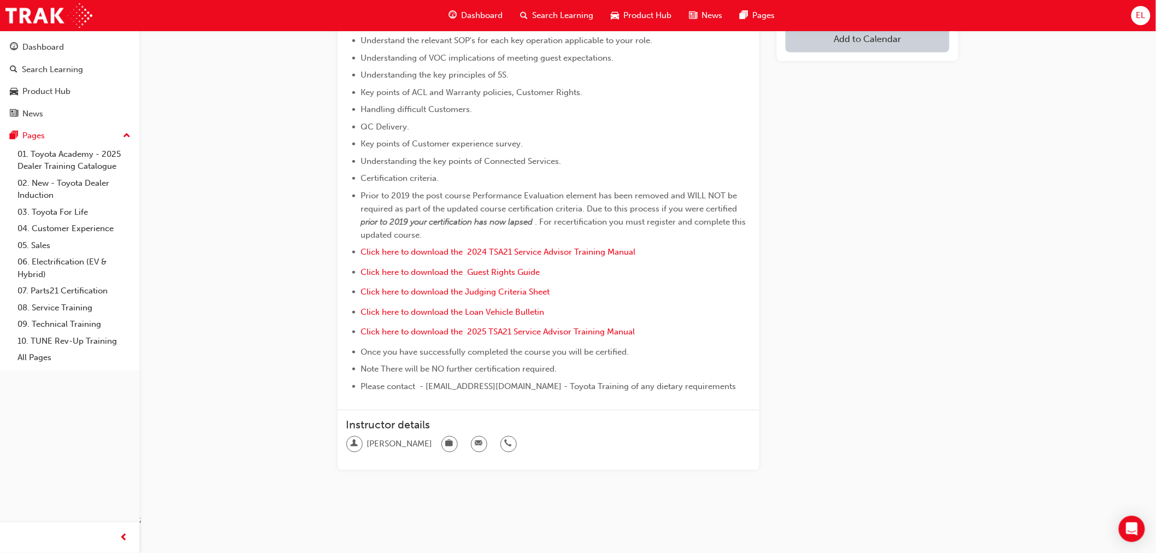
click at [412, 451] on div "John Mitchell" at bounding box center [390, 444] width 86 height 16
click at [396, 439] on span "John Mitchell" at bounding box center [400, 444] width 66 height 13
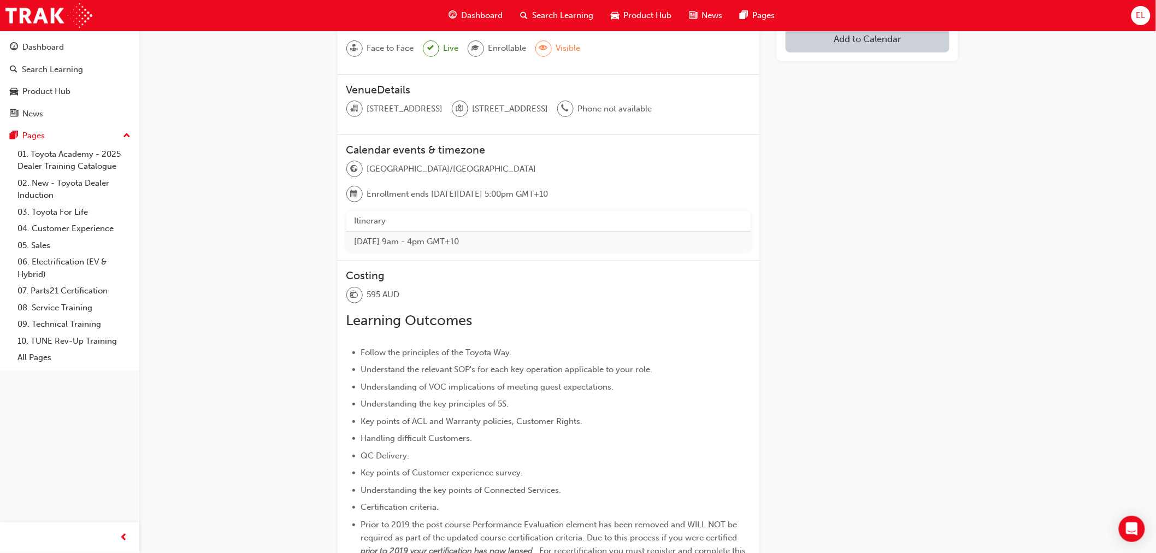
scroll to position [0, 0]
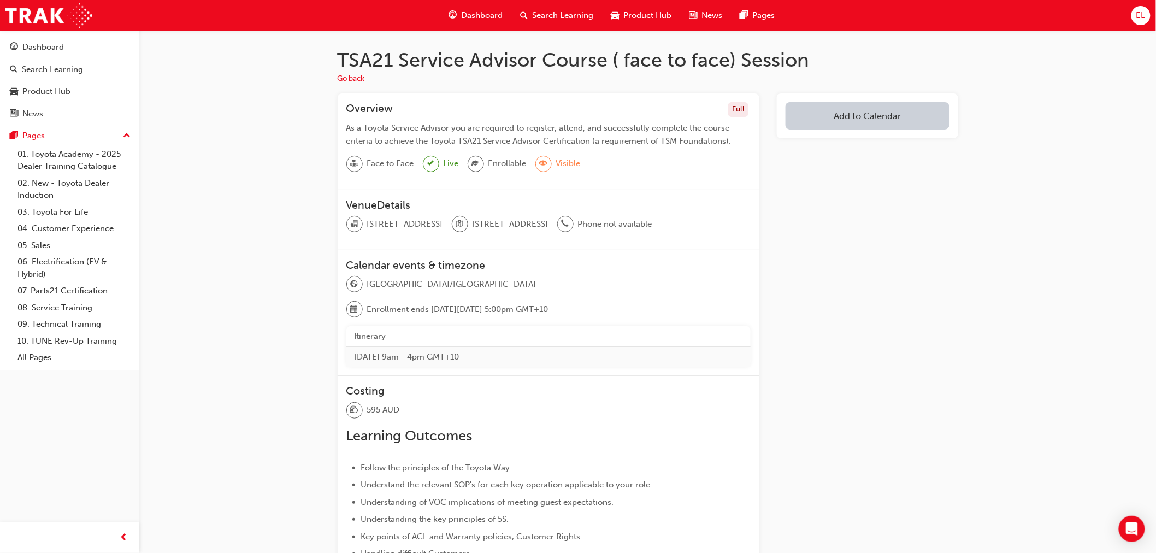
click at [741, 107] on div "Full" at bounding box center [739, 109] width 20 height 15
click at [510, 347] on td "Wed 24 Sep 2025 9am - 4pm GMT+10" at bounding box center [549, 357] width 405 height 20
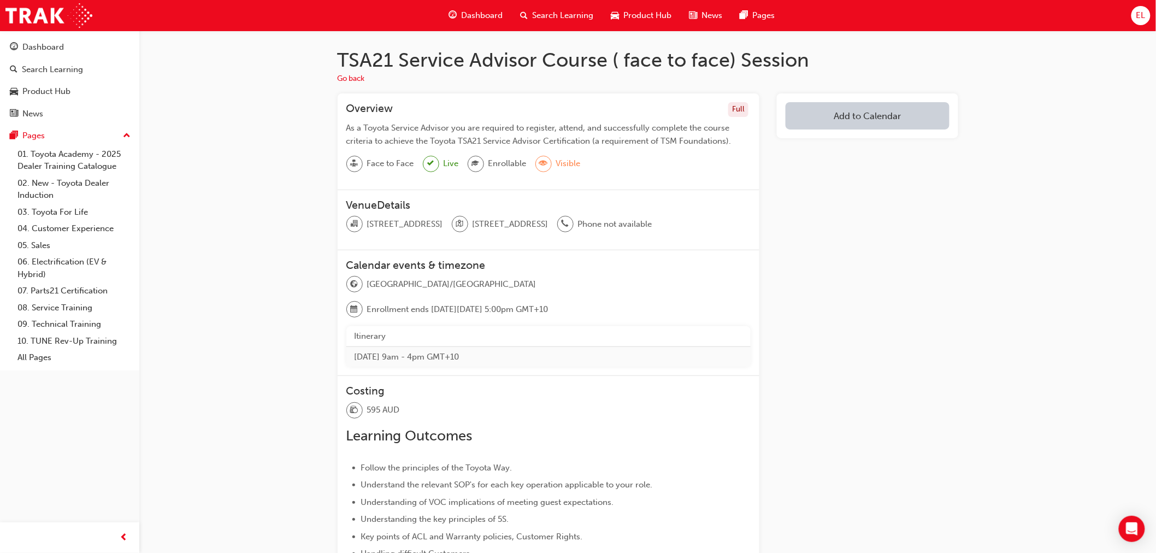
click at [586, 342] on th "Itinerary" at bounding box center [549, 336] width 405 height 20
